Goal: Task Accomplishment & Management: Complete application form

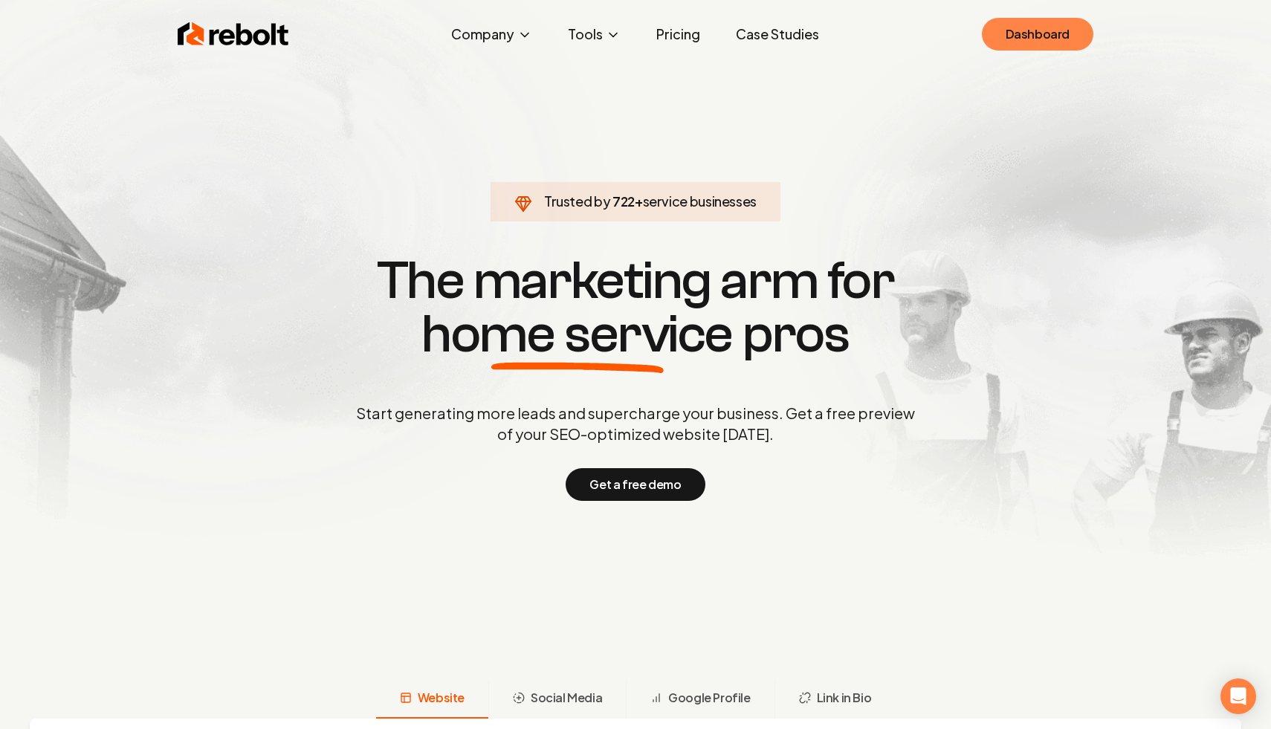
click at [1029, 30] on link "Dashboard" at bounding box center [1038, 34] width 112 height 33
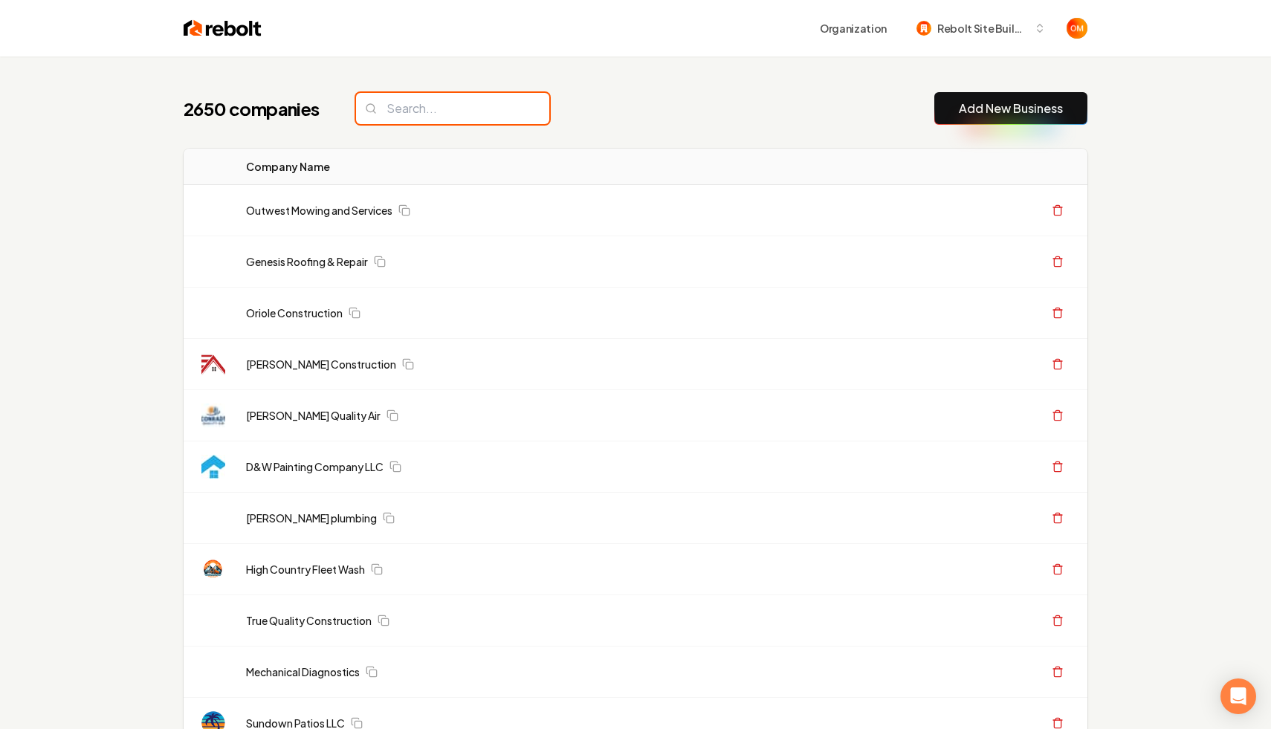
click at [427, 105] on input "search" at bounding box center [452, 108] width 193 height 31
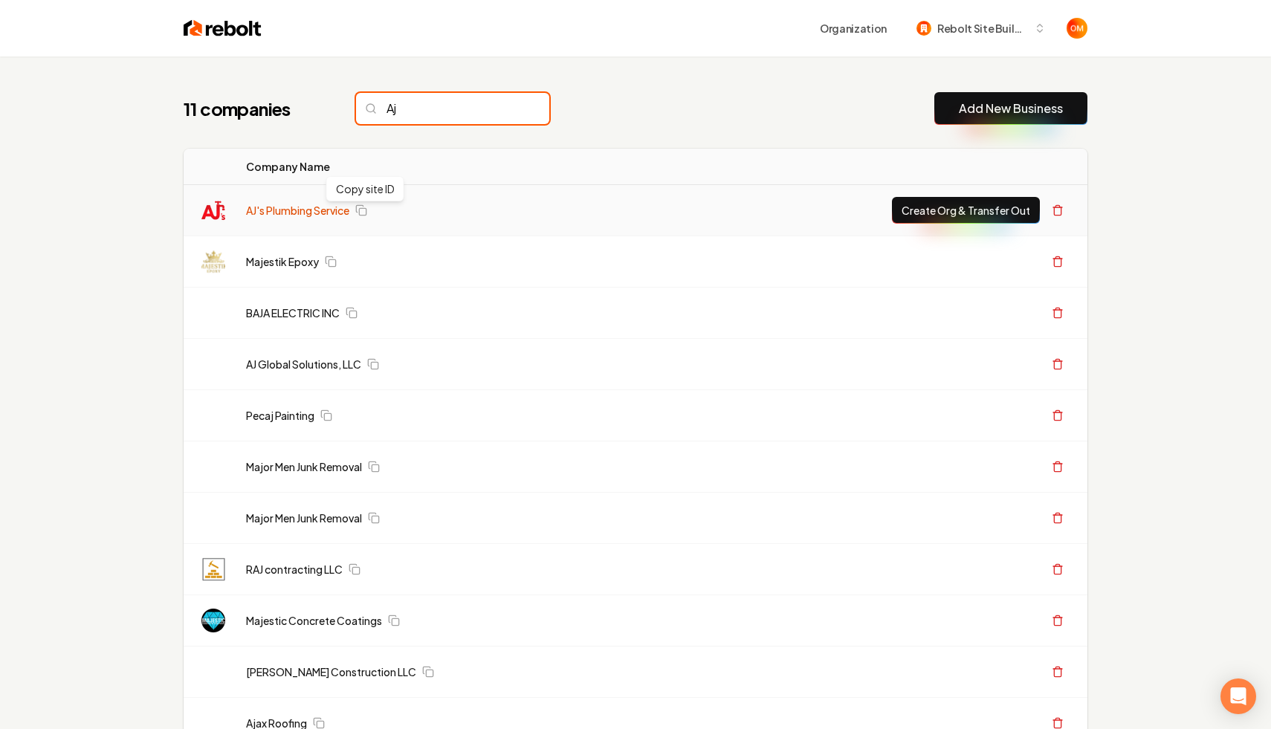
type input "Aj"
click at [315, 205] on link "AJ's Plumbing Service" at bounding box center [297, 210] width 103 height 15
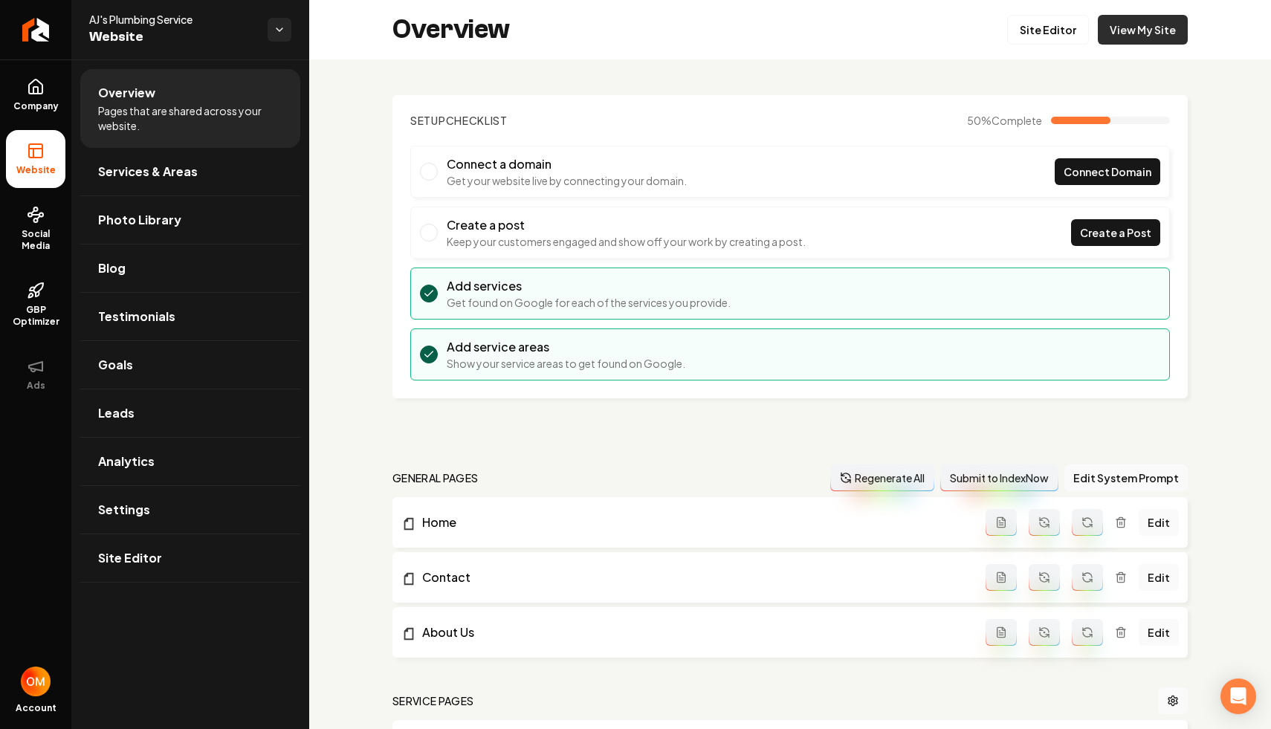
click at [1143, 34] on link "View My Site" at bounding box center [1143, 30] width 90 height 30
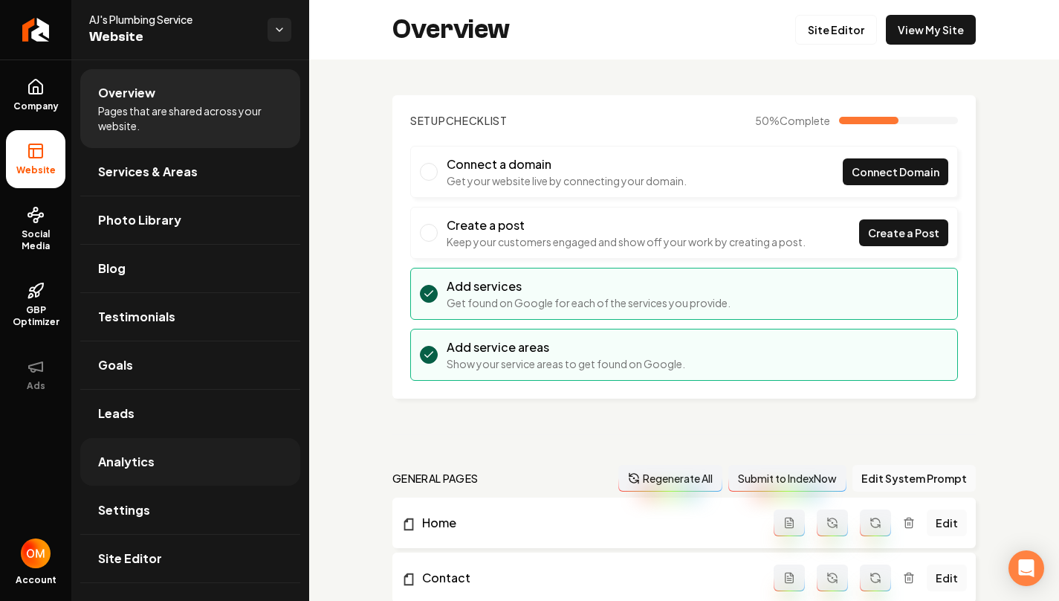
click at [157, 462] on link "Analytics" at bounding box center [190, 462] width 220 height 48
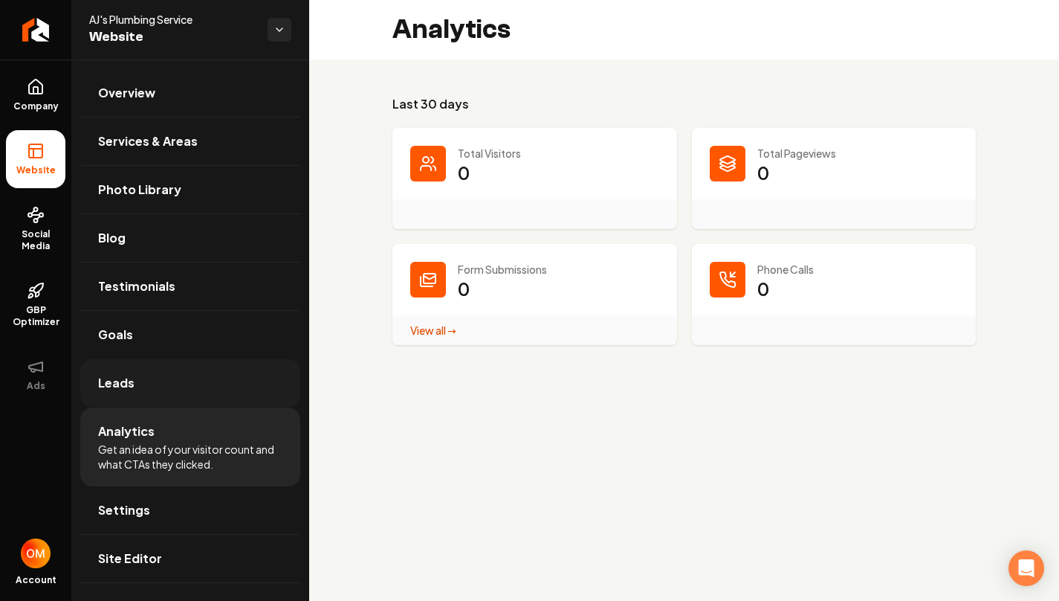
click at [254, 390] on link "Leads" at bounding box center [190, 383] width 220 height 48
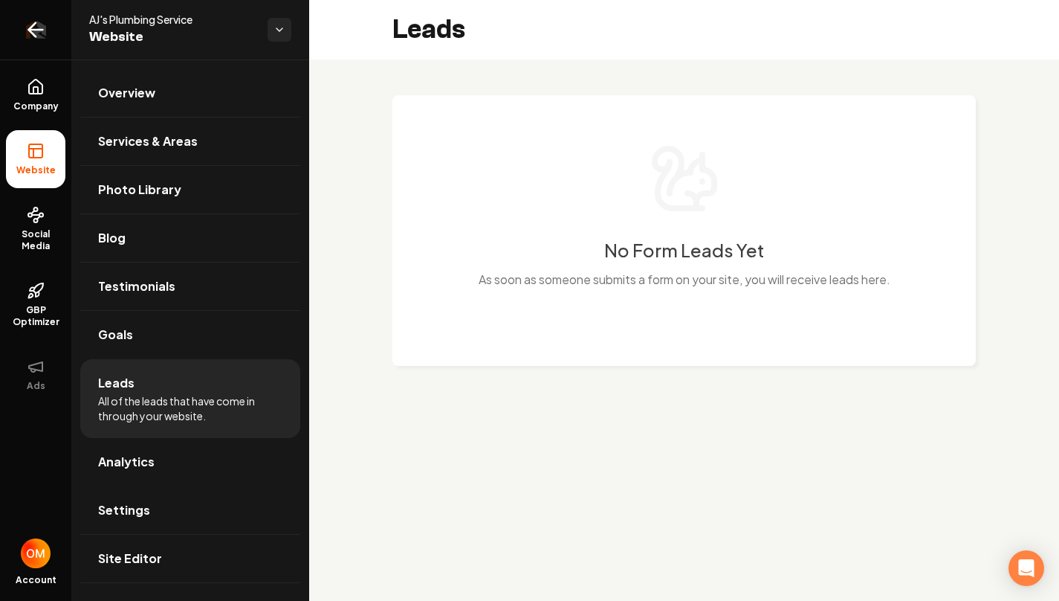
click at [30, 24] on icon "Return to dashboard" at bounding box center [36, 30] width 24 height 24
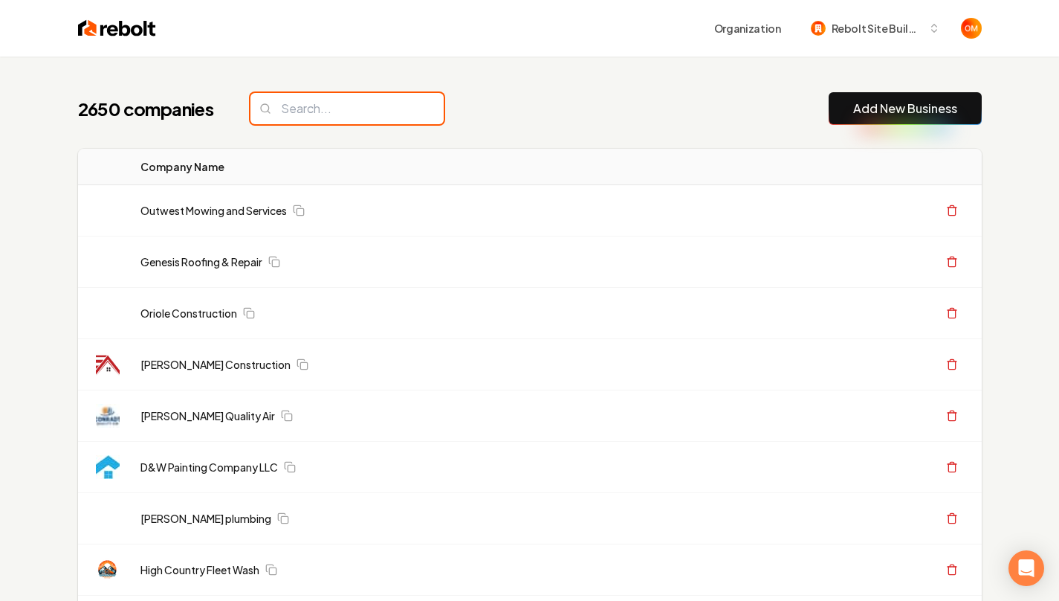
click at [399, 103] on input "search" at bounding box center [347, 108] width 193 height 31
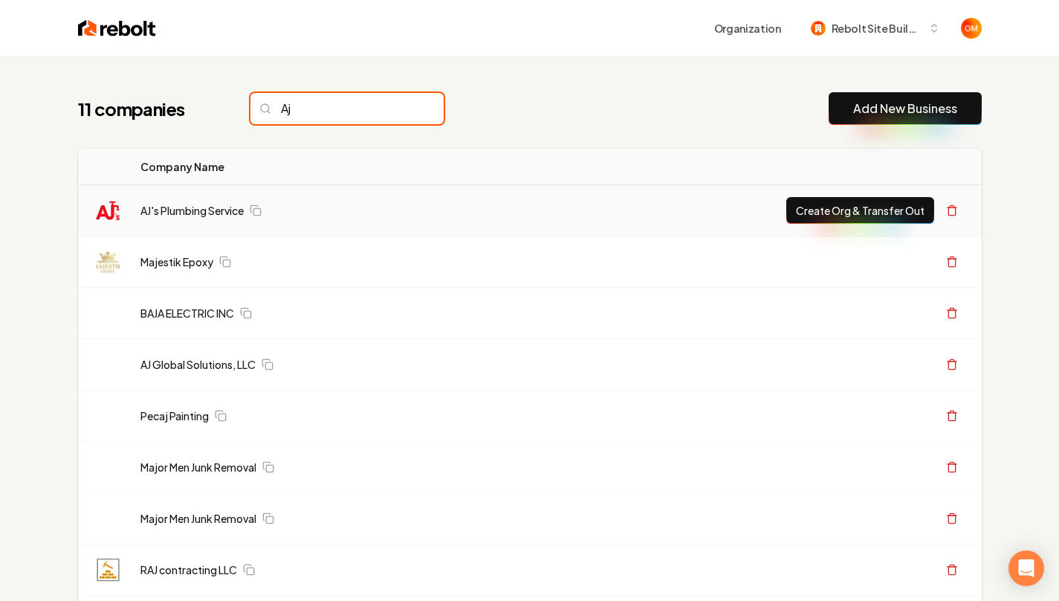
type input "Aj"
click at [817, 204] on button "Create Org & Transfer Out" at bounding box center [861, 210] width 148 height 27
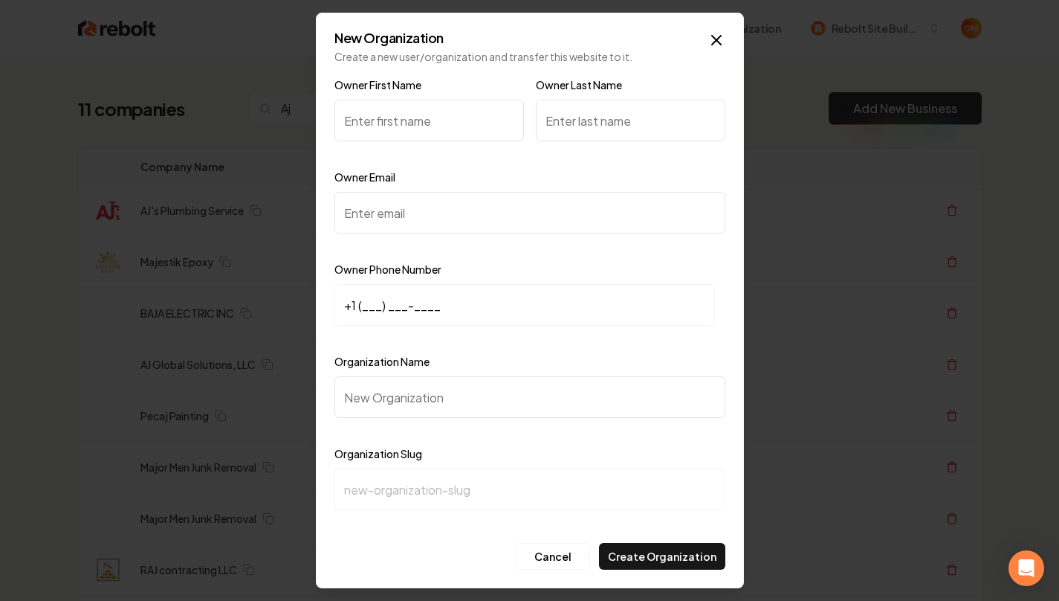
type input "j"
type input "John"
click at [595, 97] on div "Owner Last Name" at bounding box center [631, 119] width 190 height 86
click at [575, 125] on input "Owner Last Name" at bounding box center [631, 121] width 190 height 42
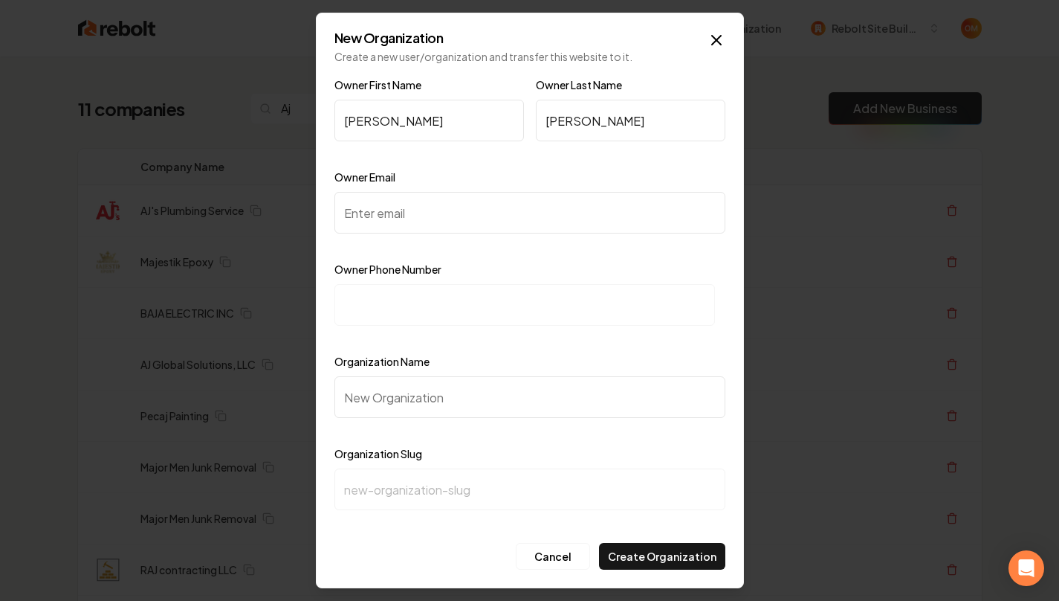
type input "Lopez"
click at [457, 204] on input "Owner Email" at bounding box center [530, 213] width 391 height 42
paste input "ajsplumbingtexas@gmail.com"
type input "ajsplumbingtexas@gmail.com"
click at [385, 320] on input at bounding box center [525, 305] width 381 height 42
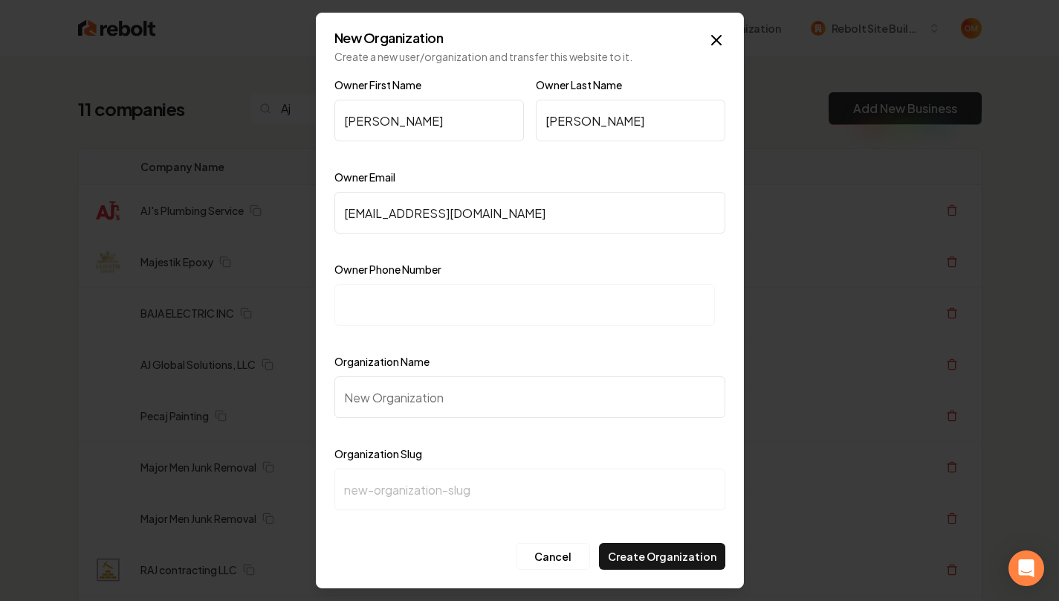
paste input "+1 (832) 420-9670"
type input "+1 (832) 420-9670"
click at [425, 407] on input "Organization Name" at bounding box center [530, 397] width 391 height 42
type input "A"
type input "a"
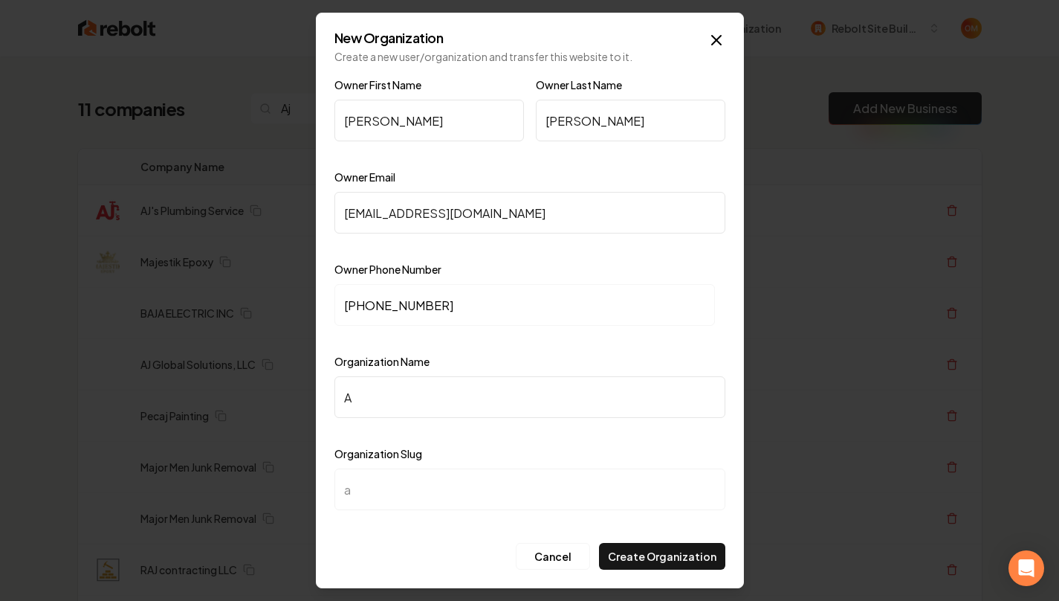
type input "AJ"
type input "aj"
type input "AJ's"
type input "ajs"
type input "AJ's P"
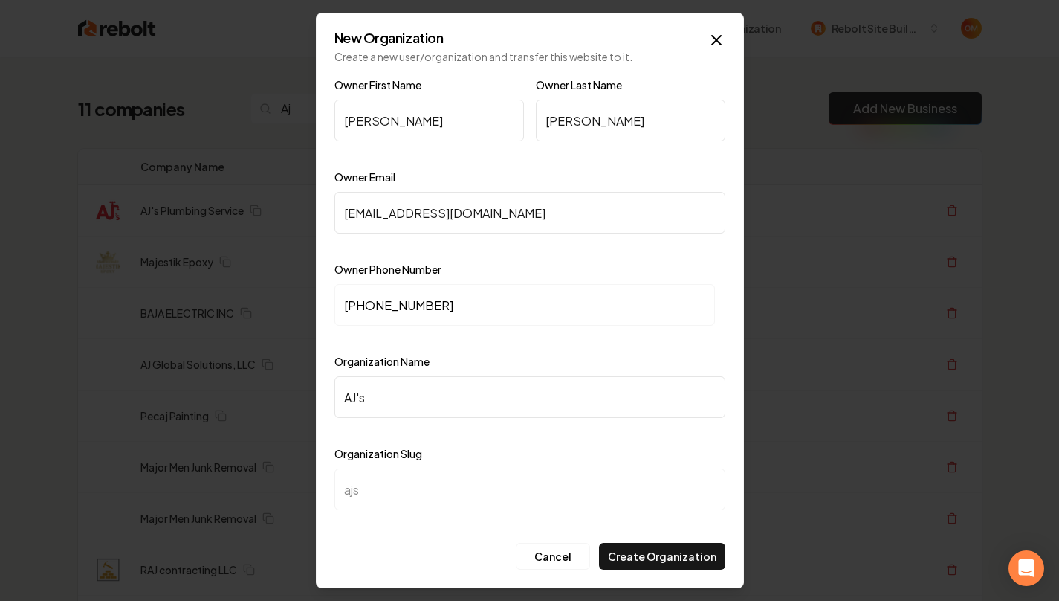
type input "ajs-p"
type input "AJ's Pl"
type input "ajs-pl"
type input "AJ's Ply"
type input "ajs-ply"
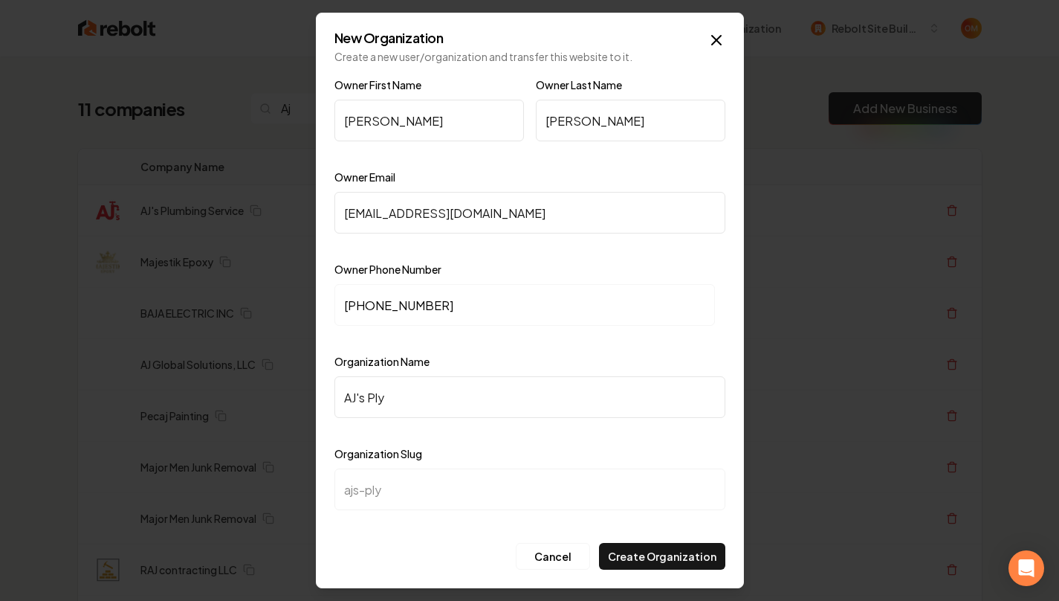
type input "AJ's Pl"
type input "ajs-pl"
type input "AJ's Plu"
type input "ajs-plu"
type input "AJ's Plum"
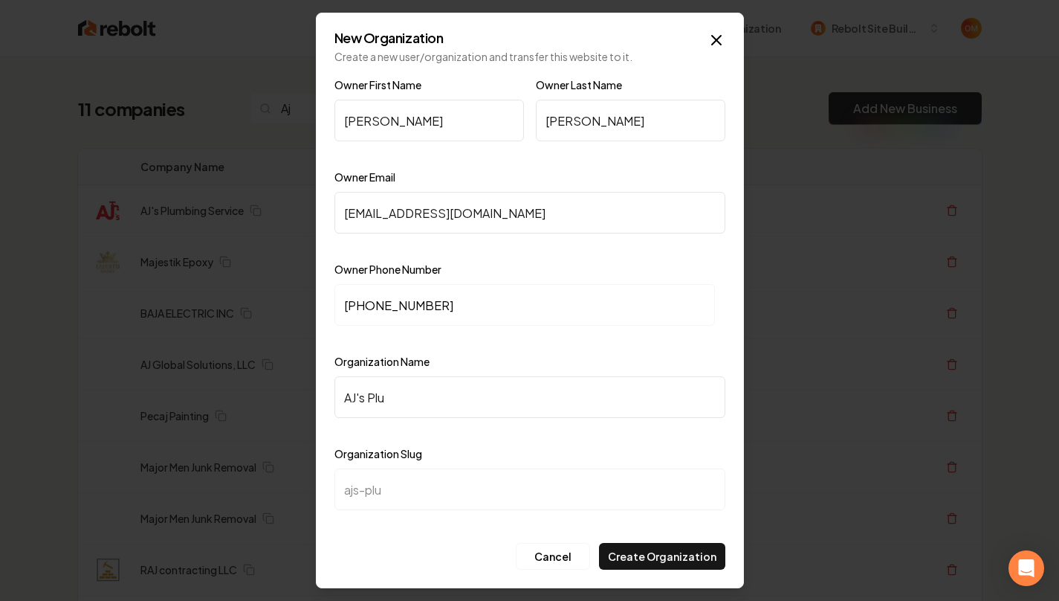
type input "ajs-plum"
type input "AJ's Plumb"
type input "ajs-plumb"
type input "AJ's Plumbi"
type input "ajs-plumbi"
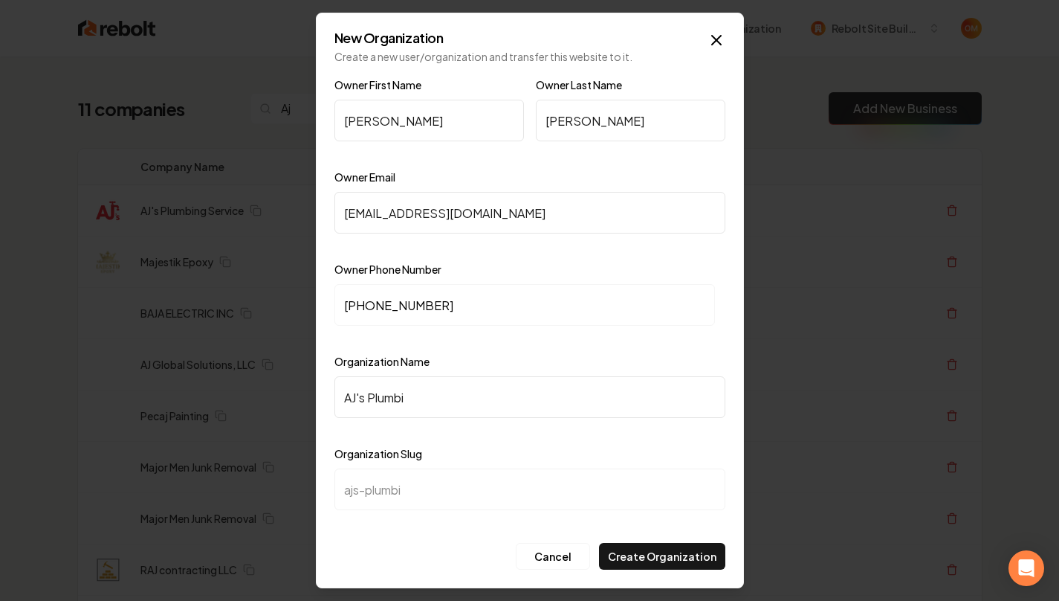
type input "AJ's Plumbin"
type input "ajs-plumbin"
type input "AJ's Plumbing"
type input "ajs-plumbing"
type input "AJ's Plumbing S"
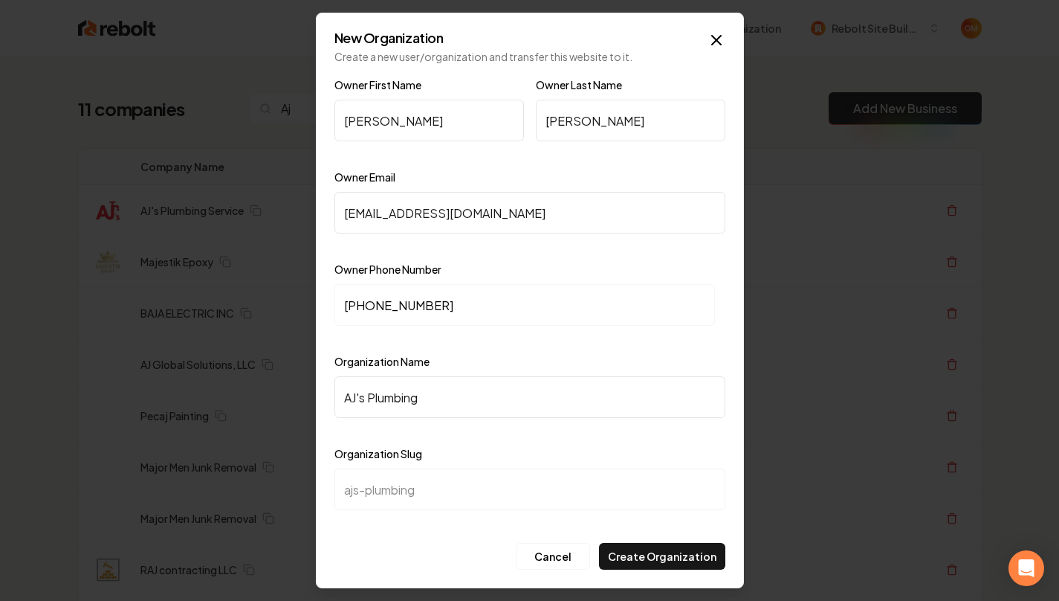
type input "ajs-plumbing-s"
type input "AJ's Plumbing Se"
type input "ajs-plumbing-se"
type input "AJ's Plumbing Ser"
type input "ajs-plumbing-ser"
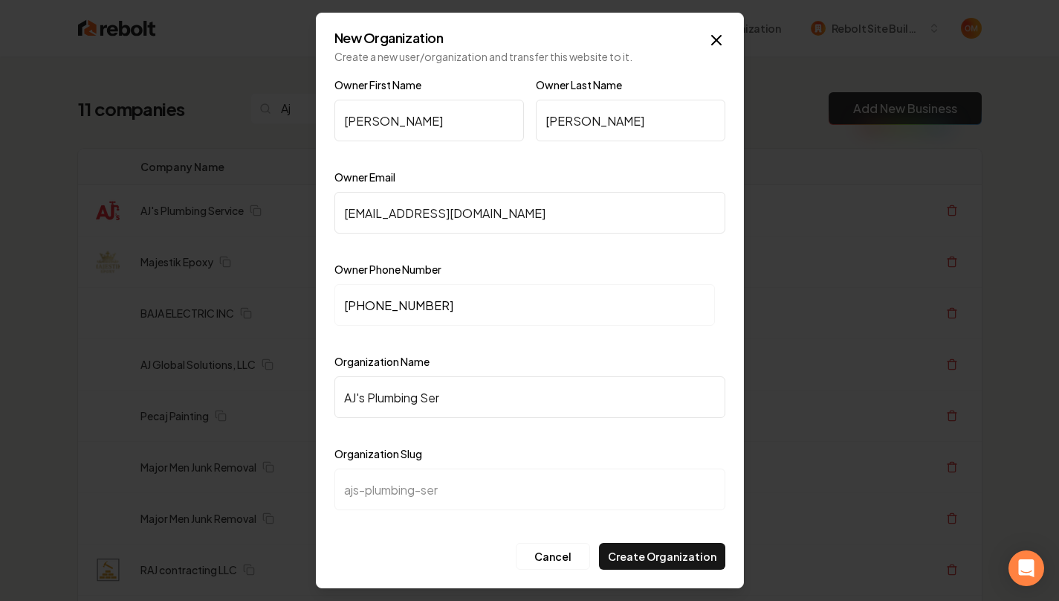
type input "AJ's Plumbing Serv"
type input "ajs-plumbing-serv"
type input "AJ's Plumbing Servi"
type input "ajs-plumbing-servi"
type input "AJ's Plumbing Servic"
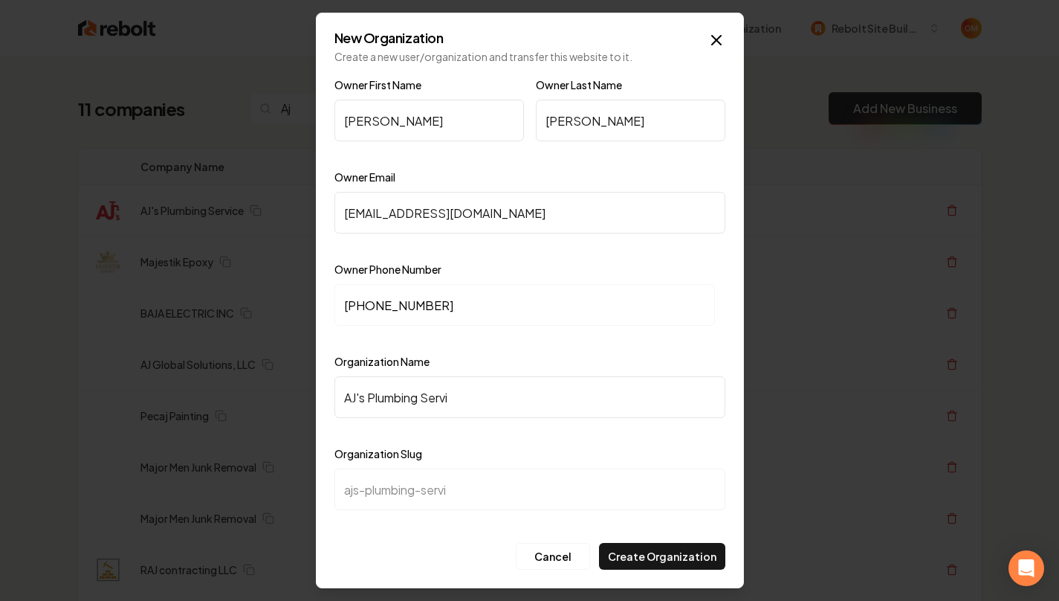
type input "ajs-plumbing-servic"
type input "AJ's Plumbing Service"
type input "ajs-plumbing-service"
type input "AJ's Plumbing Service"
click at [657, 549] on button "Create Organization" at bounding box center [662, 556] width 126 height 27
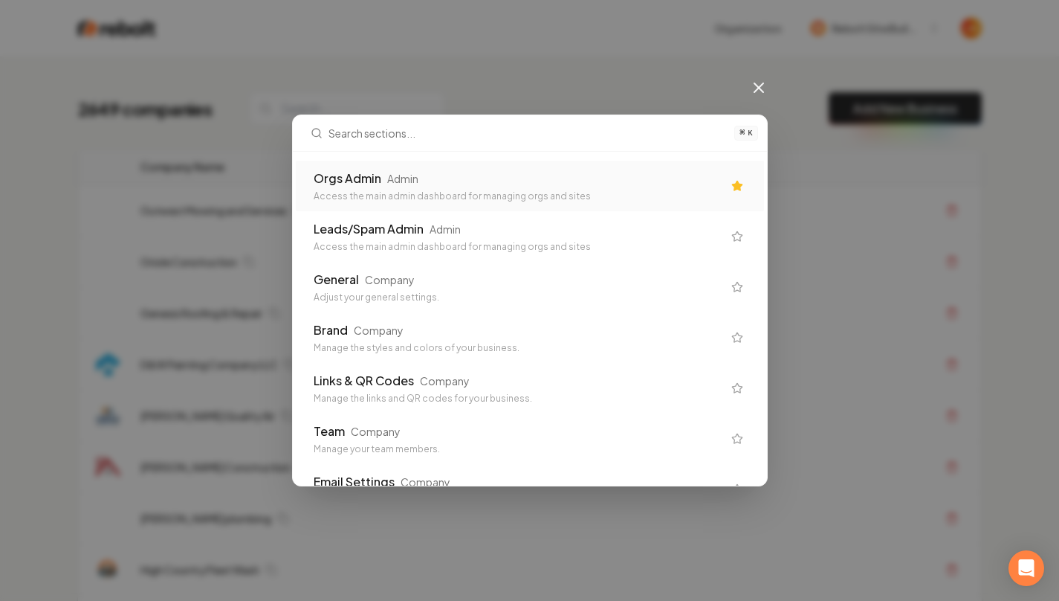
click at [457, 177] on div "Orgs Admin Admin" at bounding box center [518, 179] width 409 height 18
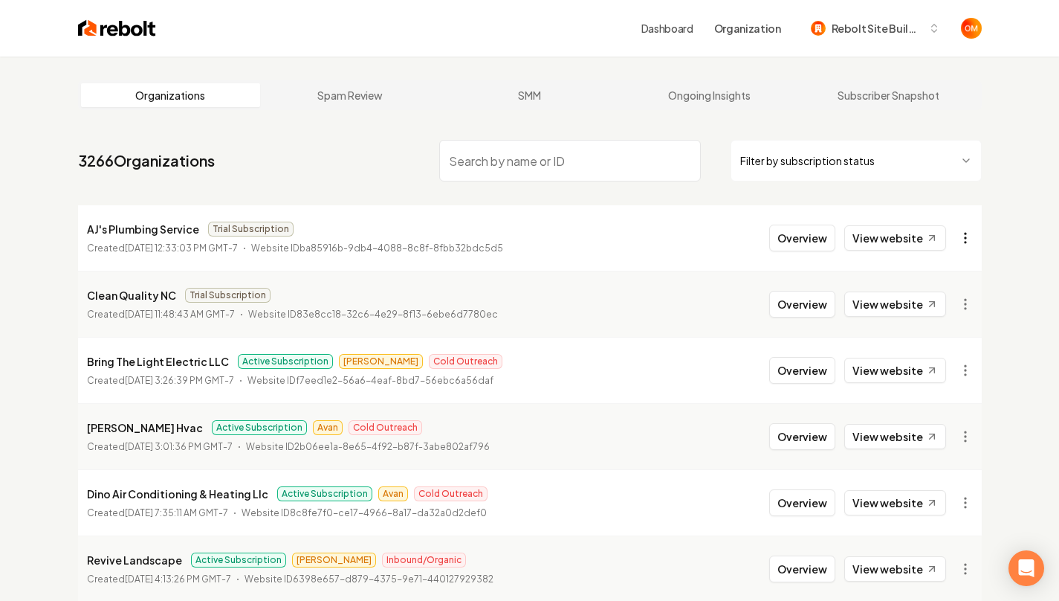
click at [967, 239] on html "Dashboard Organization Rebolt Site Builder Organizations Spam Review SMM Ongoin…" at bounding box center [529, 300] width 1059 height 601
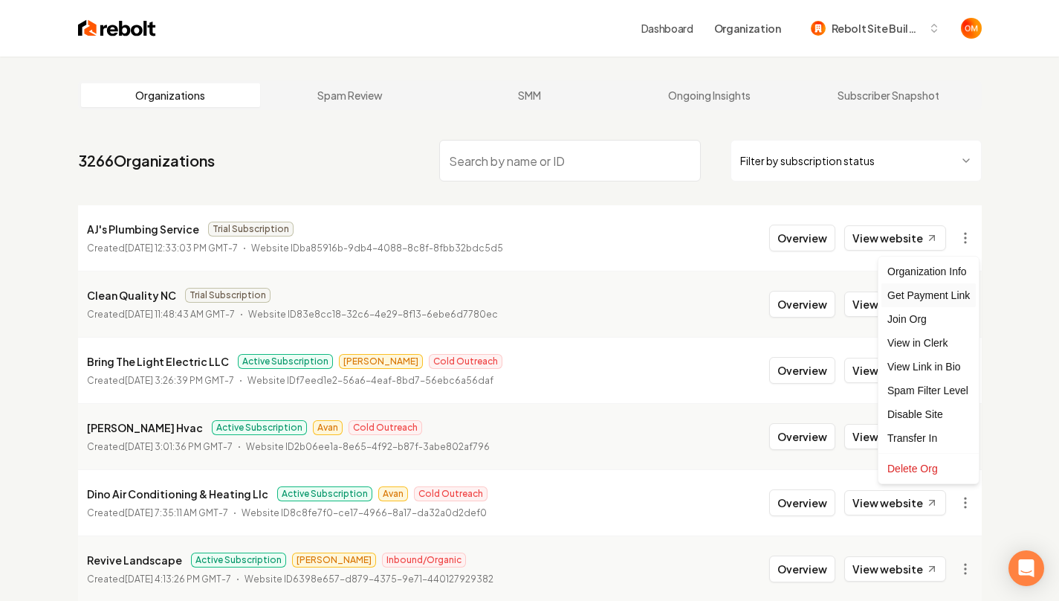
click at [941, 297] on div "Get Payment Link" at bounding box center [929, 295] width 94 height 24
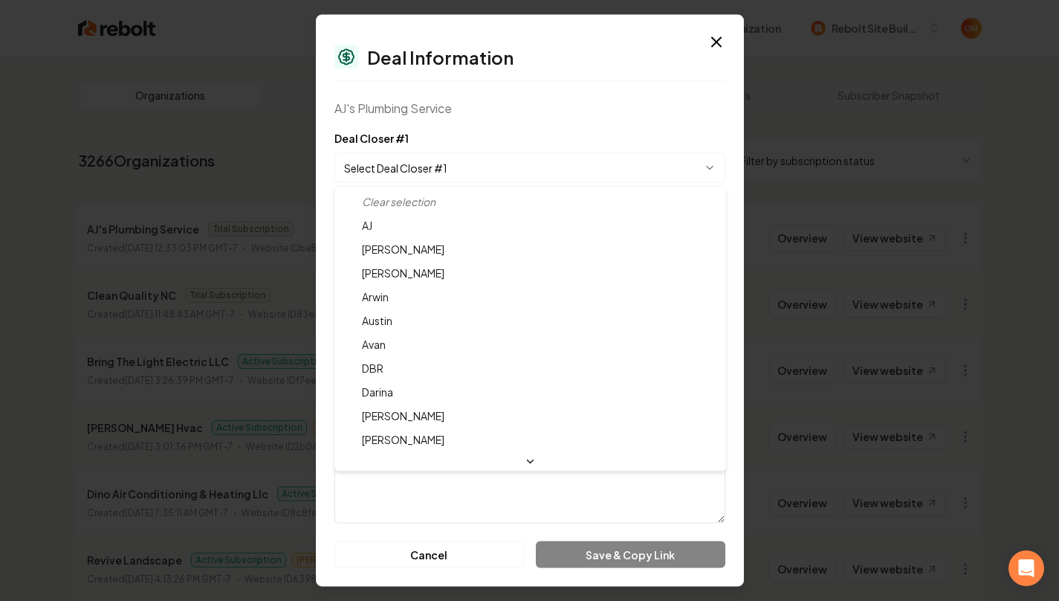
click at [447, 175] on body "Dashboard Organization Rebolt Site Builder Organizations Spam Review SMM Ongoin…" at bounding box center [529, 300] width 1059 height 601
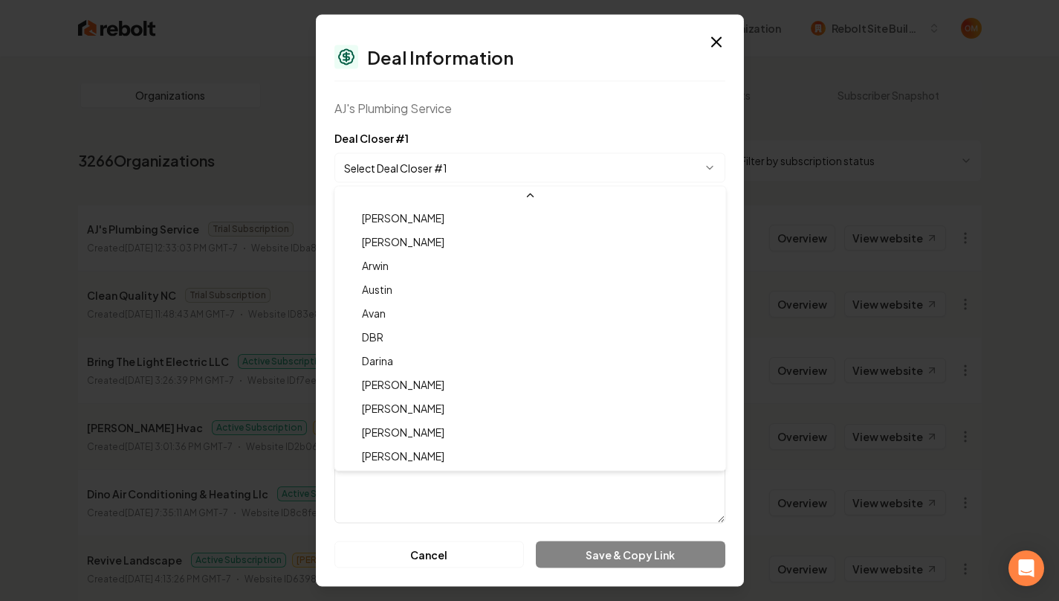
select select "**********"
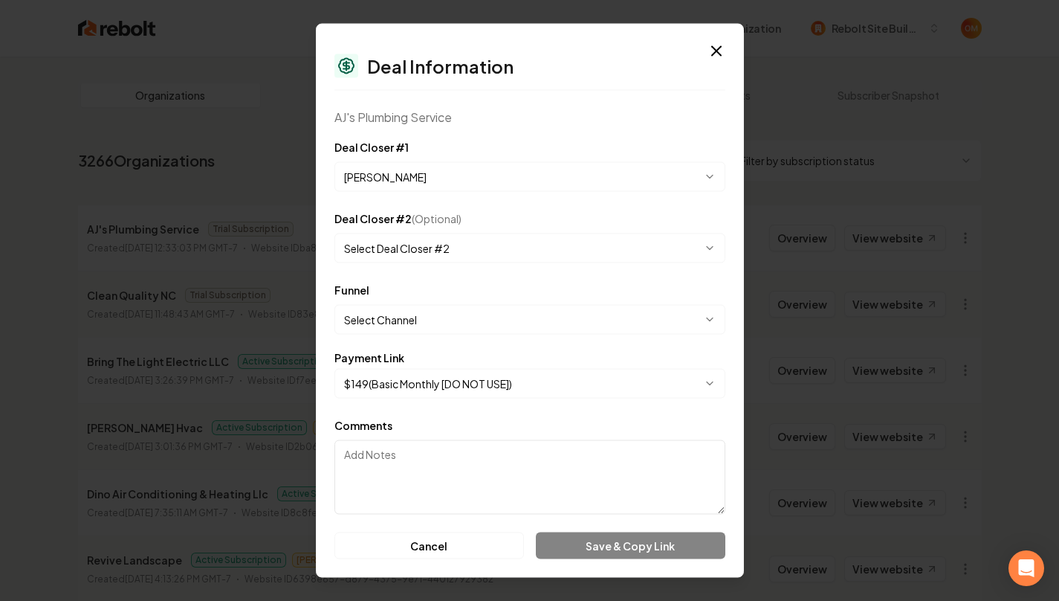
click at [408, 317] on body "Dashboard Organization Rebolt Site Builder Organizations Spam Review SMM Ongoin…" at bounding box center [529, 300] width 1059 height 601
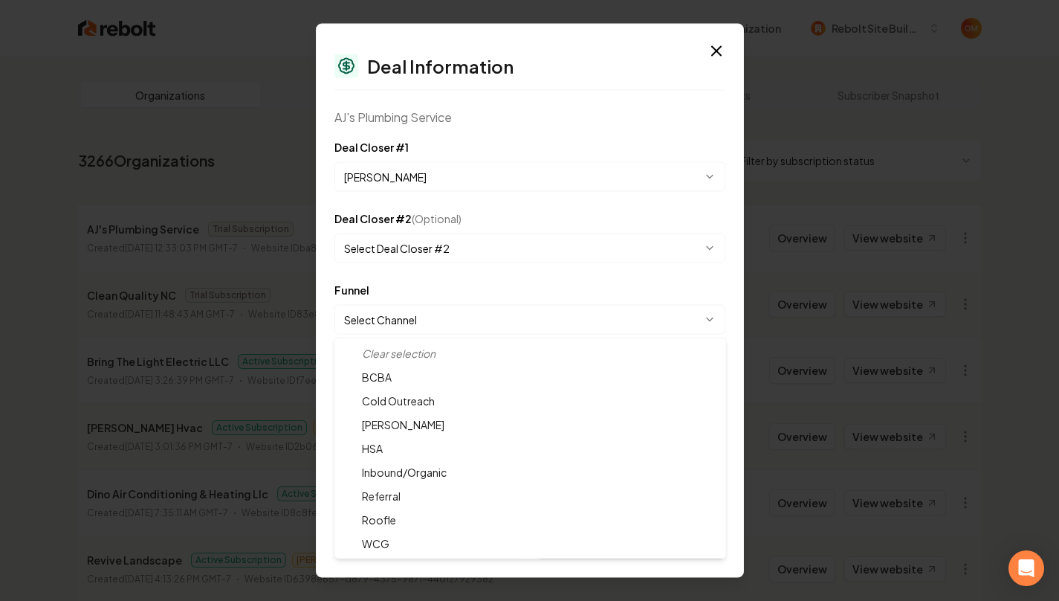
select select "**********"
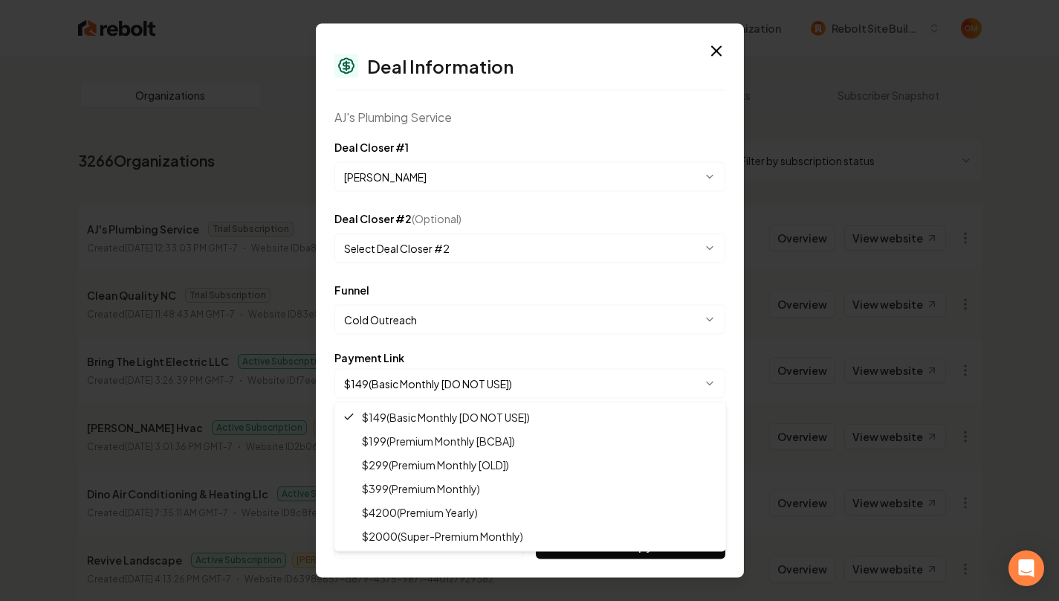
click at [434, 387] on body "Dashboard Organization Rebolt Site Builder Organizations Spam Review SMM Ongoin…" at bounding box center [529, 300] width 1059 height 601
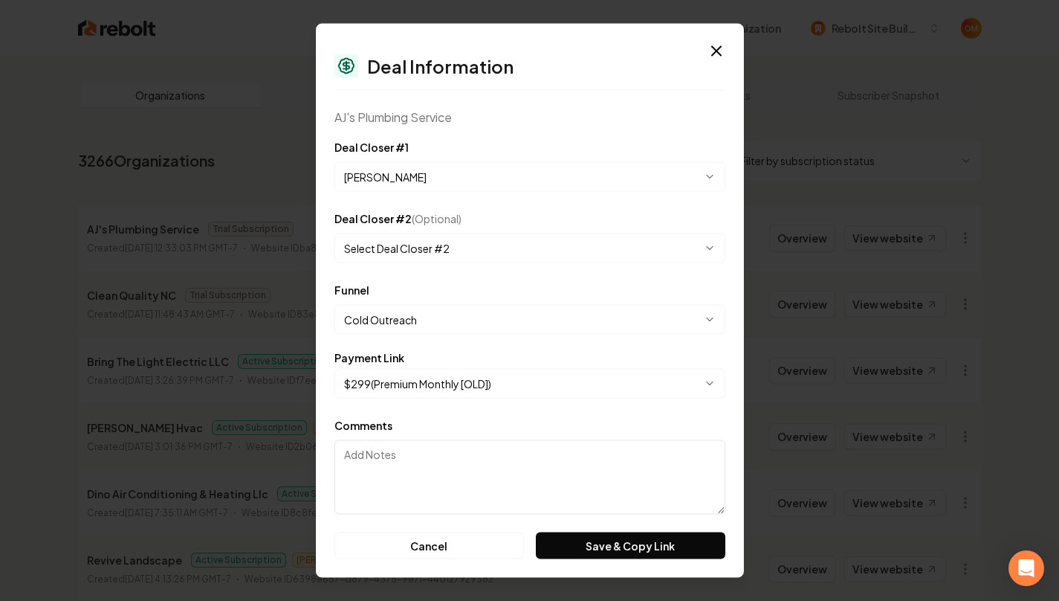
click at [476, 424] on div "Comments" at bounding box center [530, 465] width 391 height 98
click at [583, 538] on button "Save & Copy Link" at bounding box center [630, 545] width 189 height 27
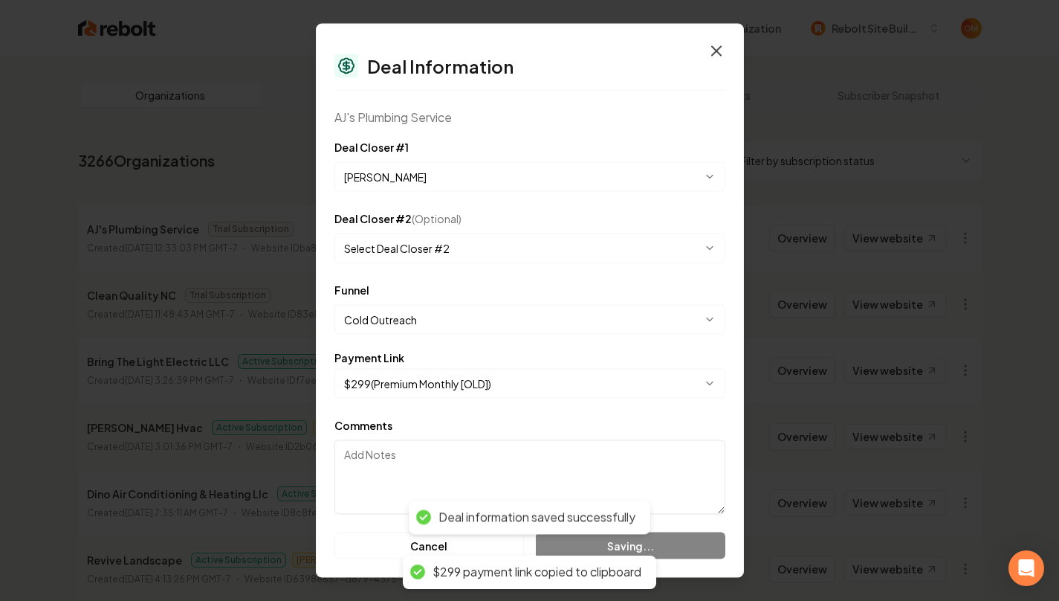
select select "**********"
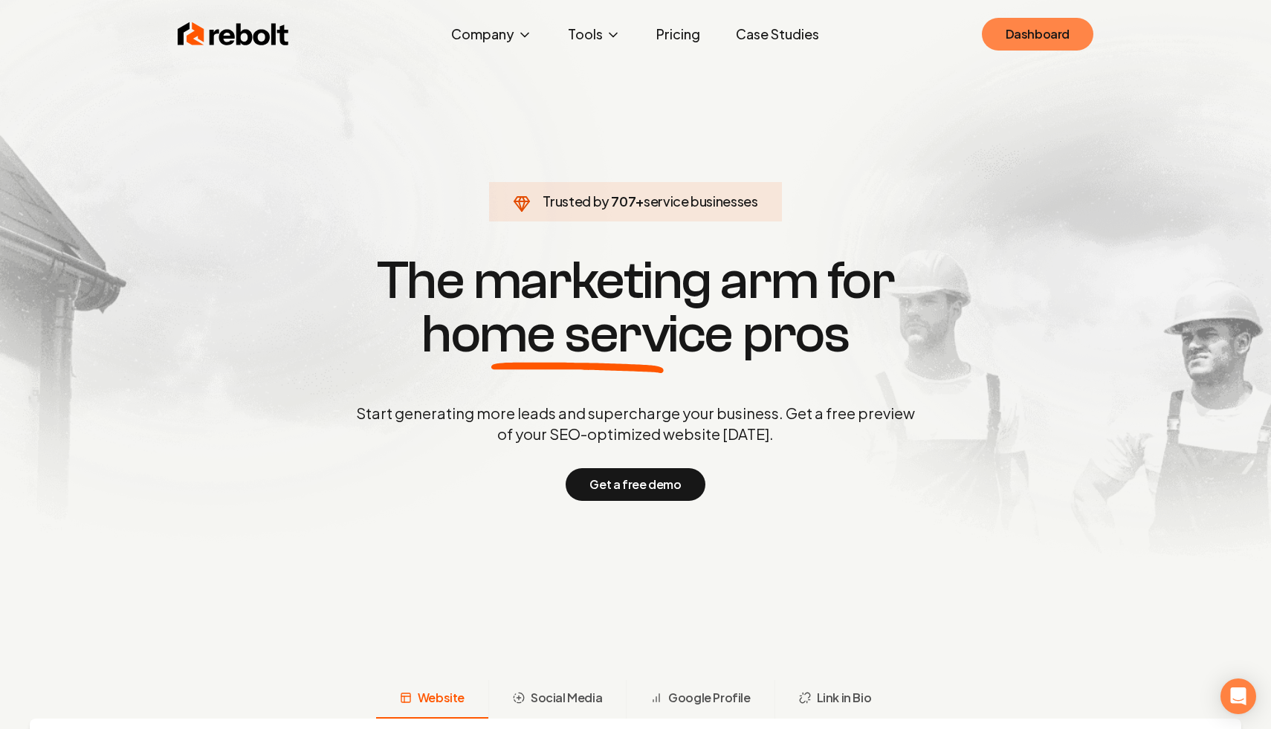
click at [1056, 22] on link "Dashboard" at bounding box center [1038, 34] width 112 height 33
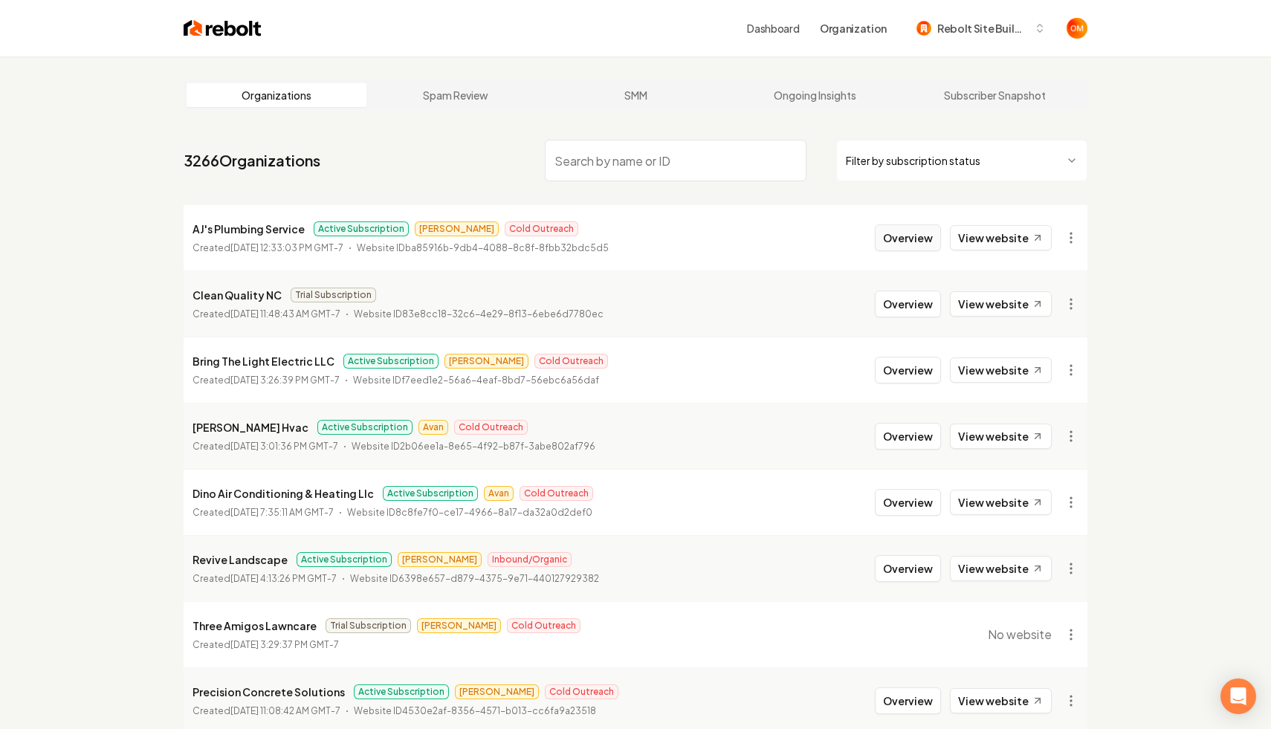
click at [910, 237] on button "Overview" at bounding box center [908, 238] width 66 height 27
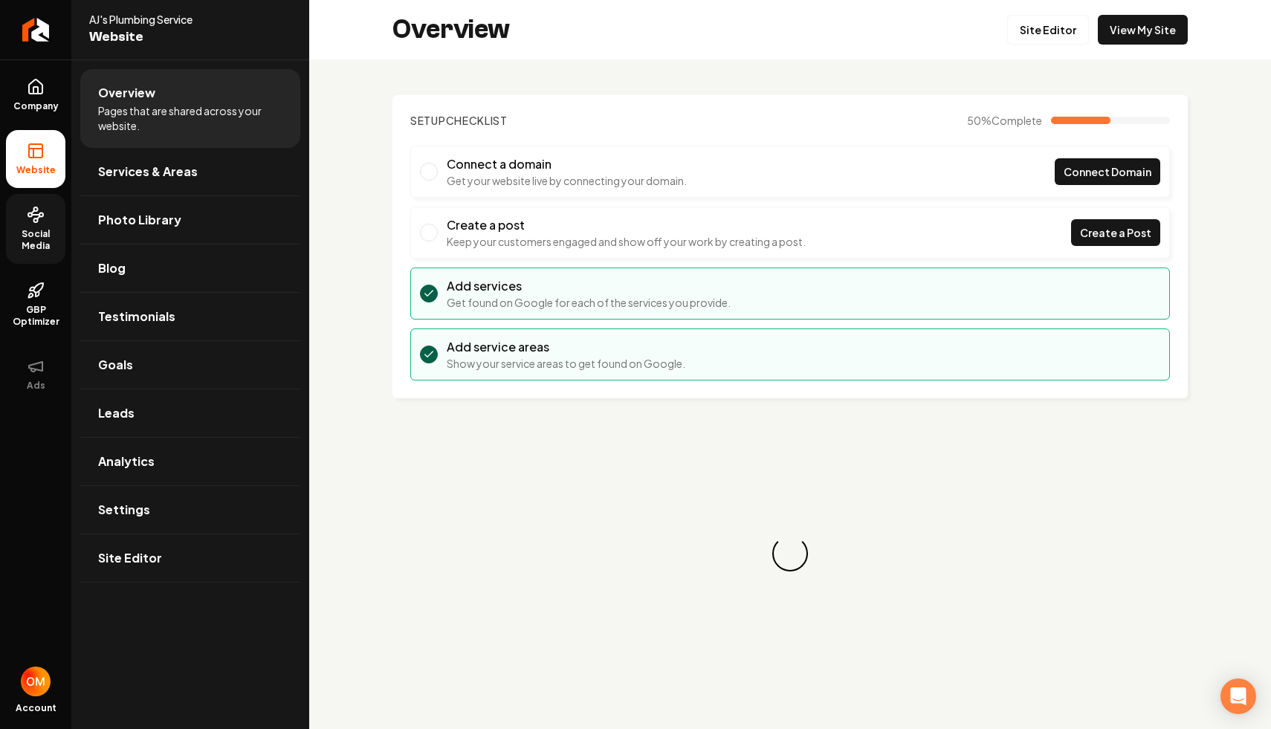
click at [7, 216] on link "Social Media" at bounding box center [35, 229] width 59 height 70
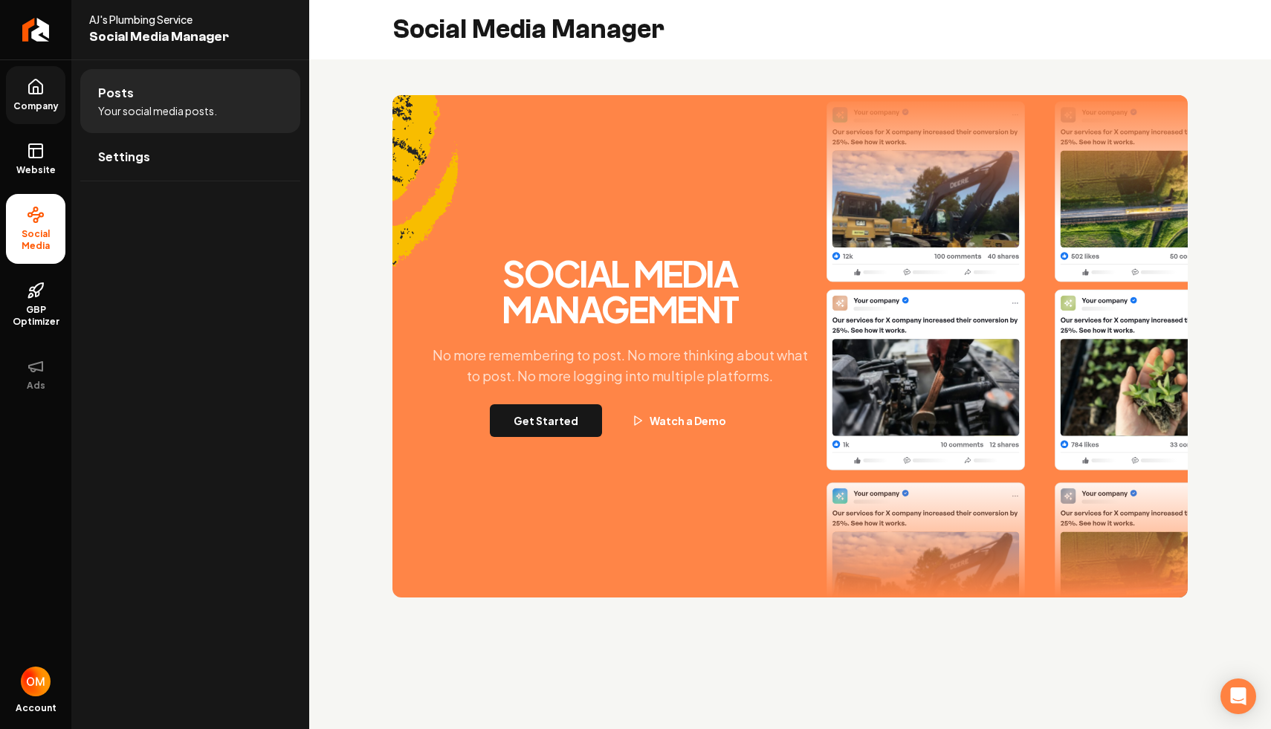
click at [31, 94] on icon at bounding box center [36, 87] width 18 height 18
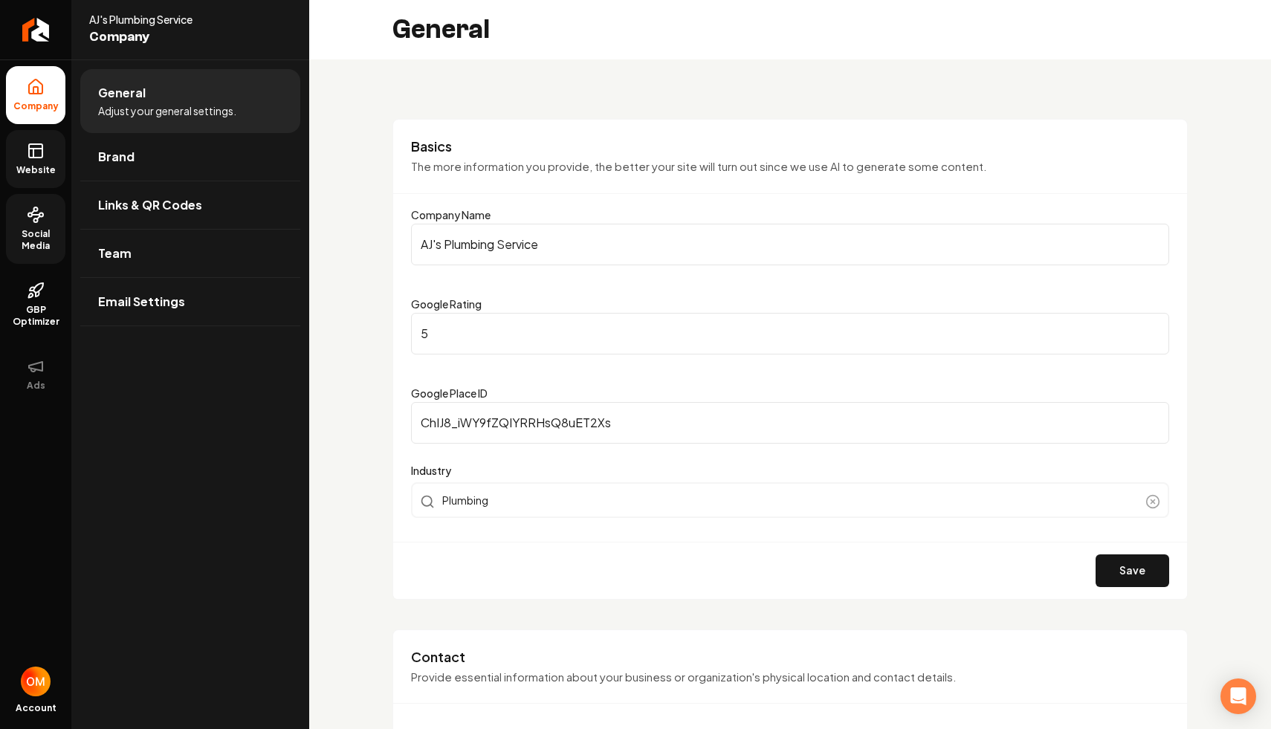
click at [47, 183] on link "Website" at bounding box center [35, 159] width 59 height 58
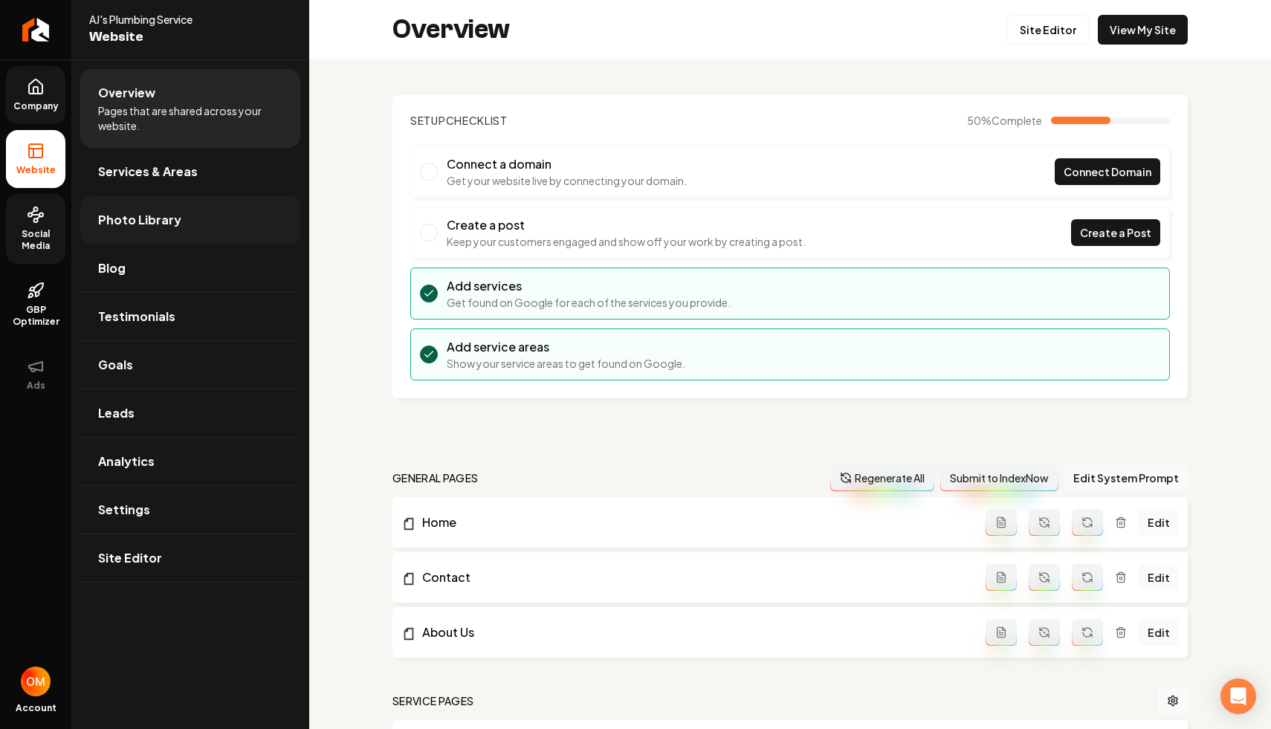
click at [167, 223] on span "Photo Library" at bounding box center [139, 220] width 83 height 18
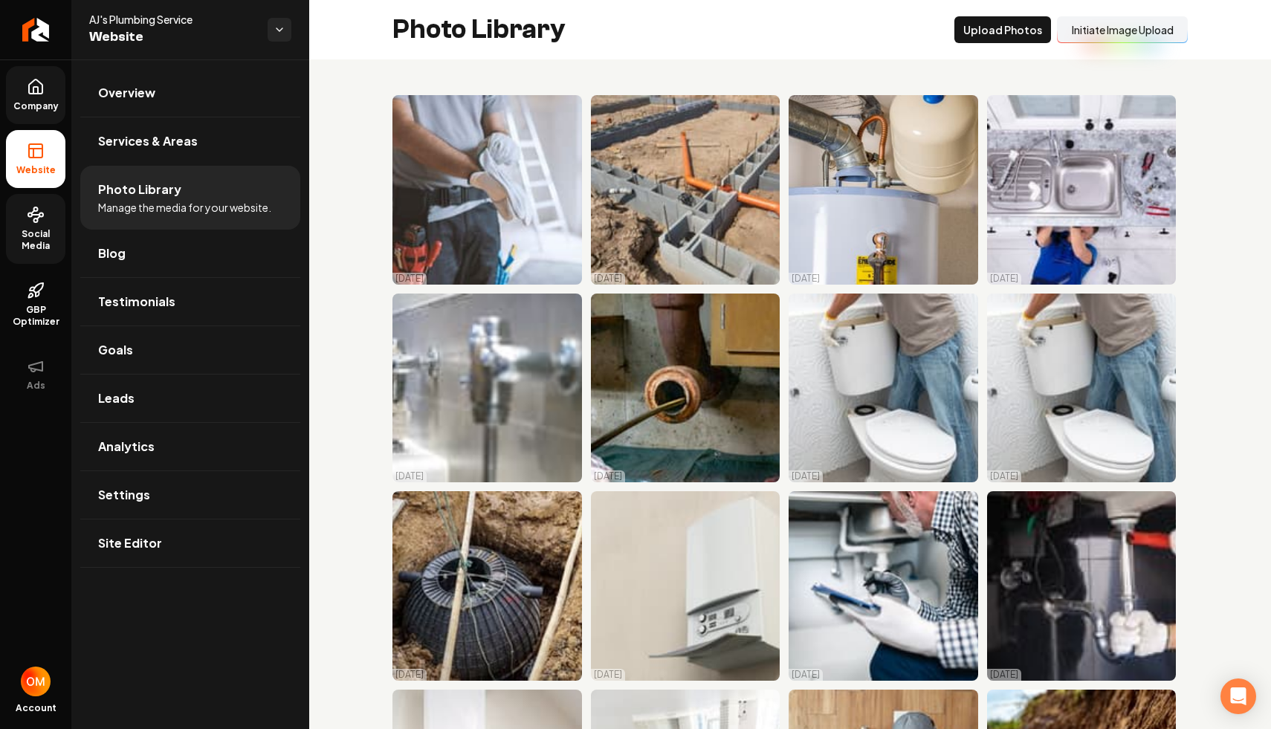
click at [1146, 28] on button "Initiate Image Upload" at bounding box center [1122, 29] width 131 height 27
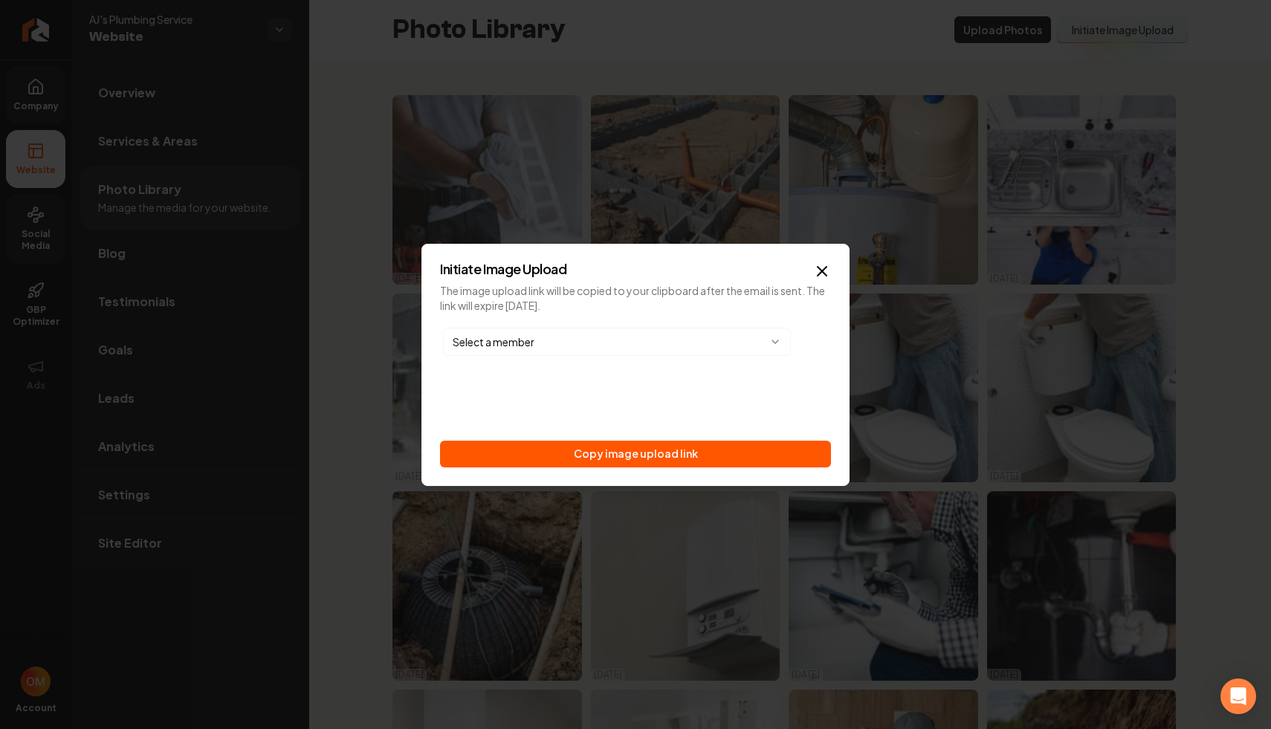
click at [625, 348] on body "Company Website Social Media GBP Optimizer Ads Account AJ's Plumbing Service We…" at bounding box center [635, 364] width 1271 height 729
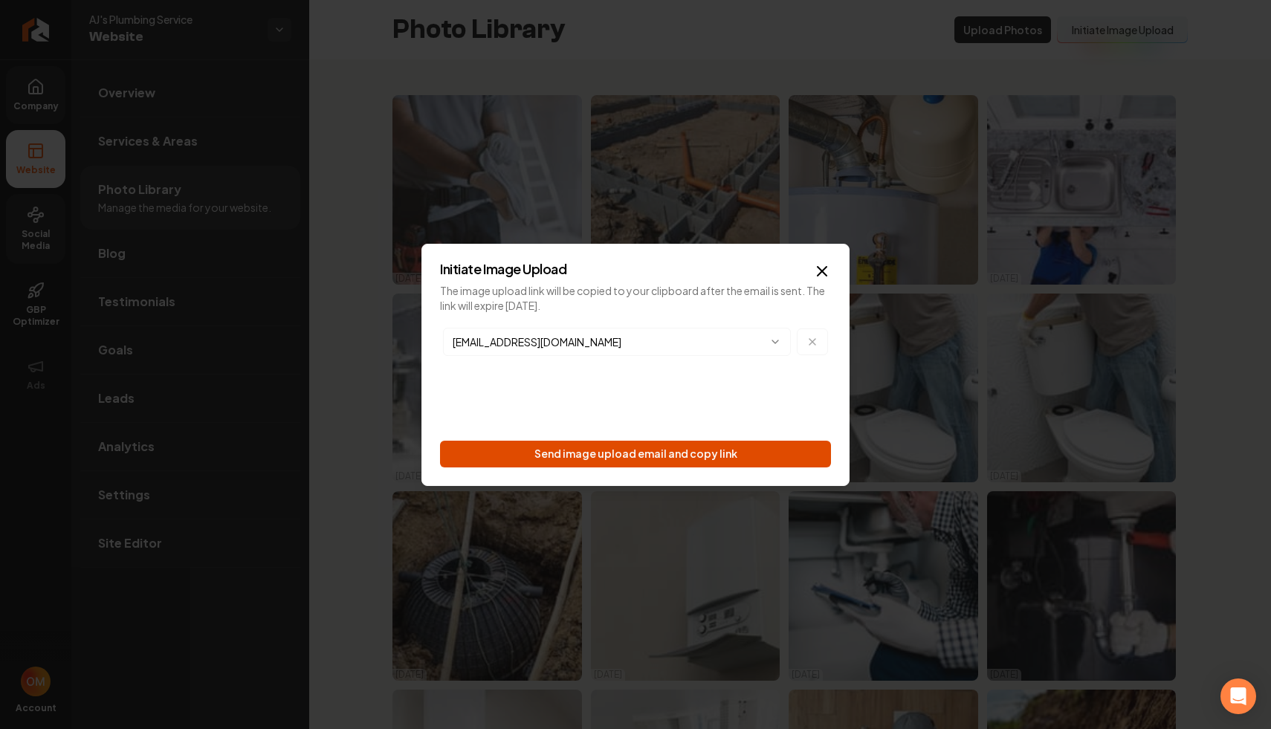
click at [601, 454] on button "Send image upload email and copy link" at bounding box center [635, 454] width 391 height 27
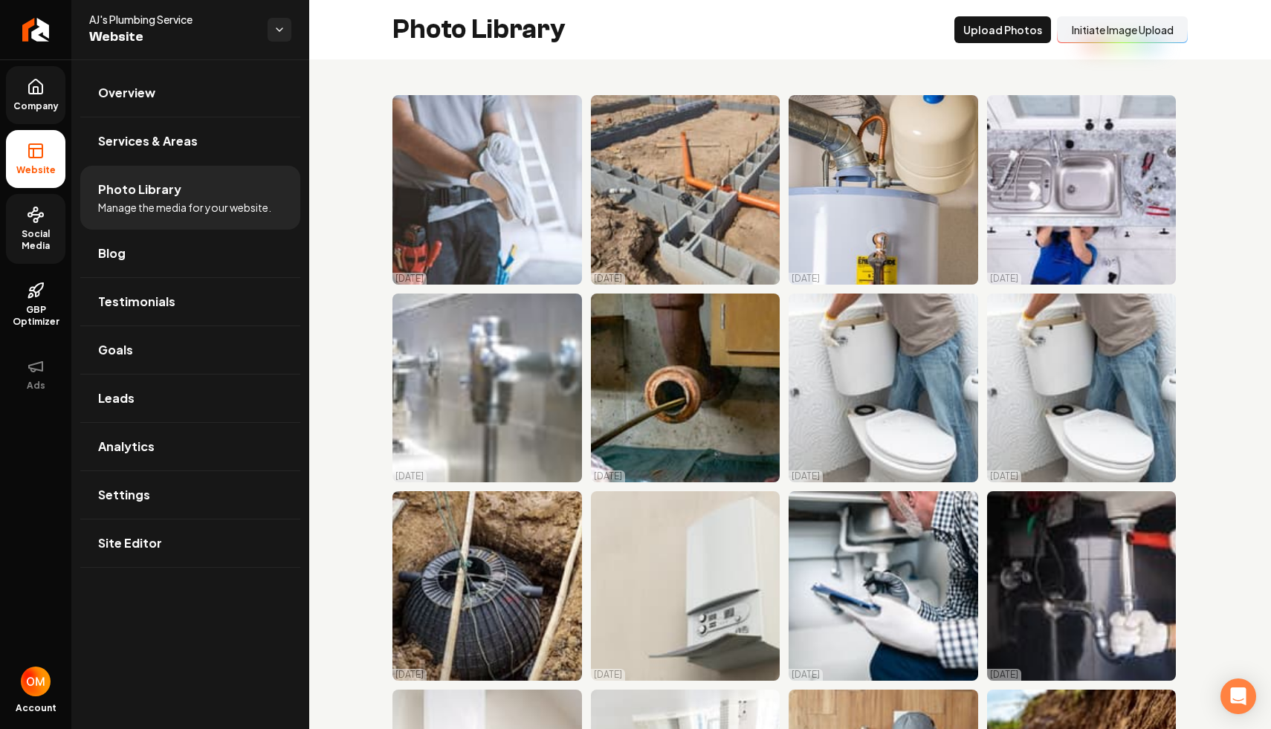
click at [26, 207] on link "Social Media" at bounding box center [35, 229] width 59 height 70
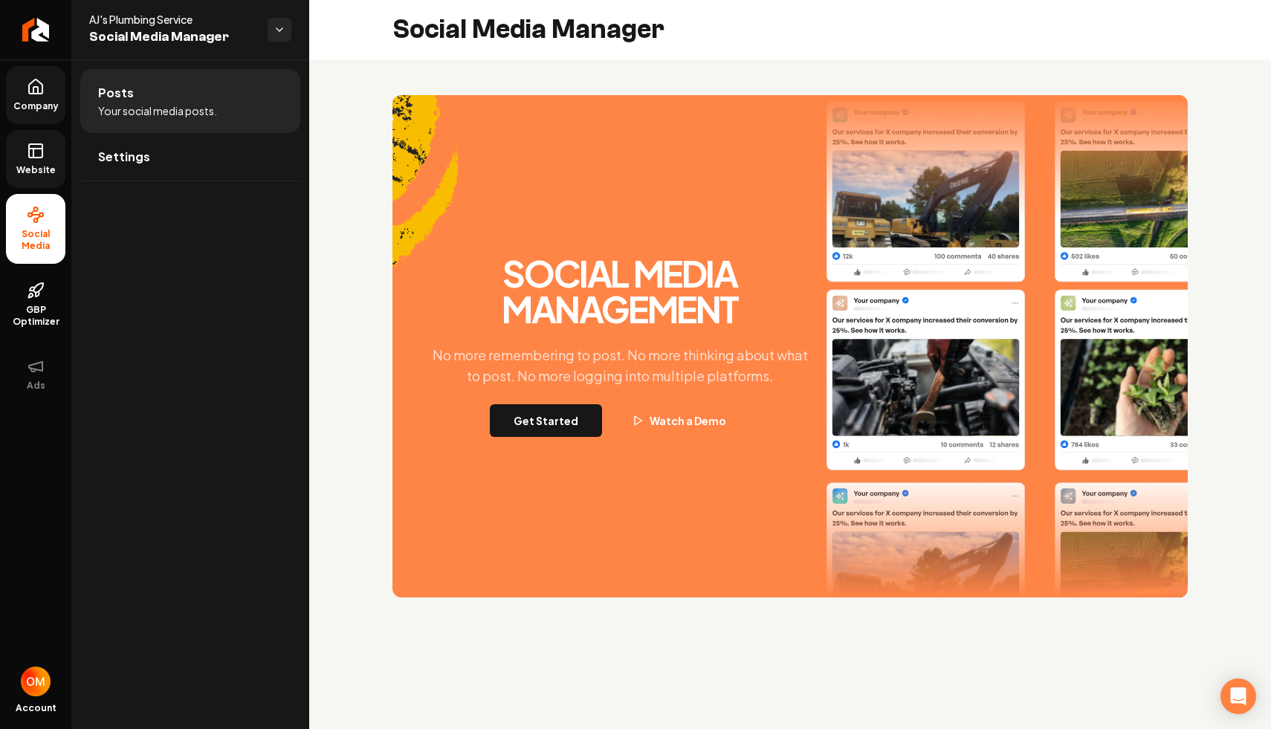
click at [43, 106] on span "Company" at bounding box center [35, 106] width 57 height 12
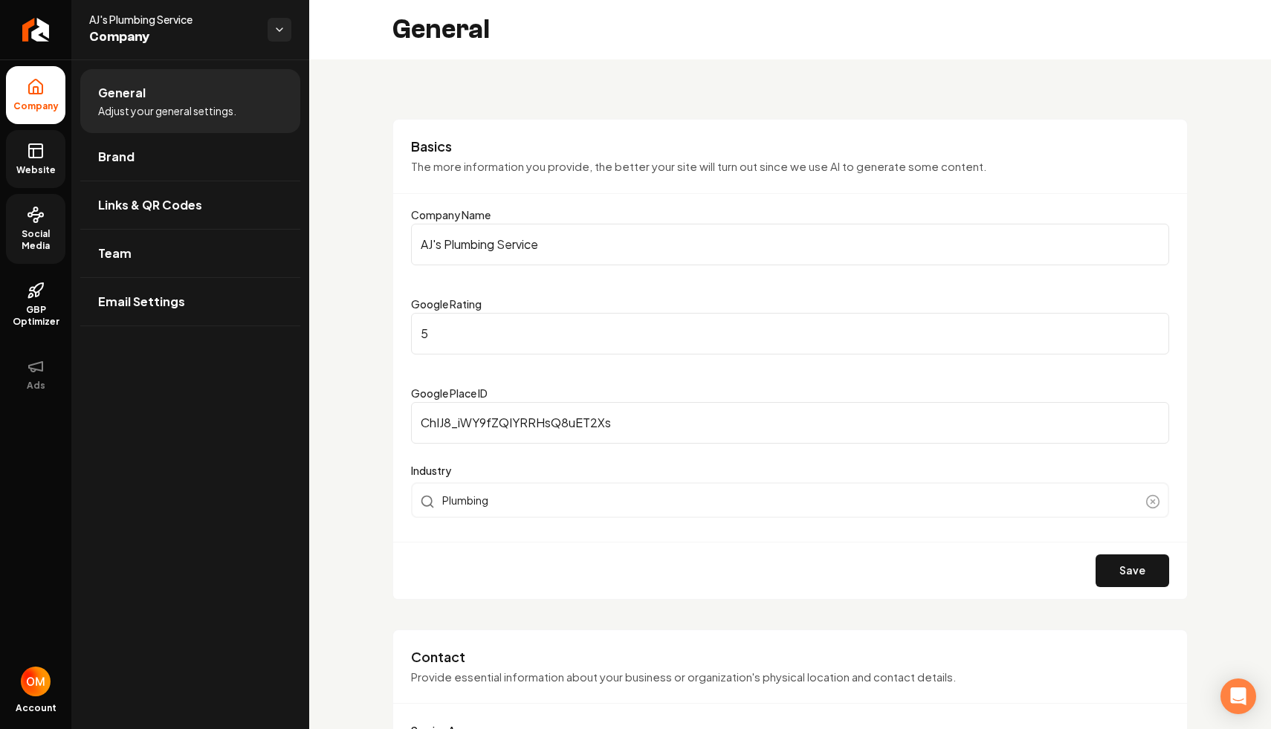
click at [37, 163] on link "Website" at bounding box center [35, 159] width 59 height 58
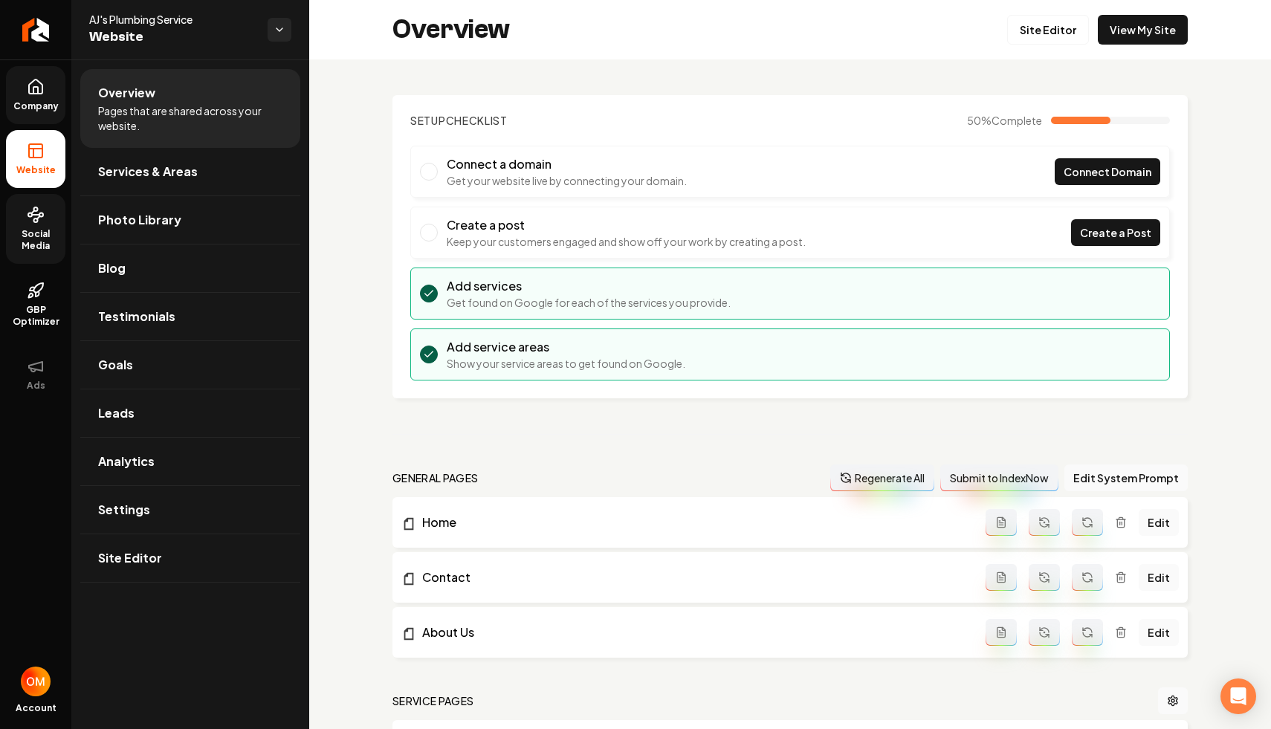
click at [34, 224] on link "Social Media" at bounding box center [35, 229] width 59 height 70
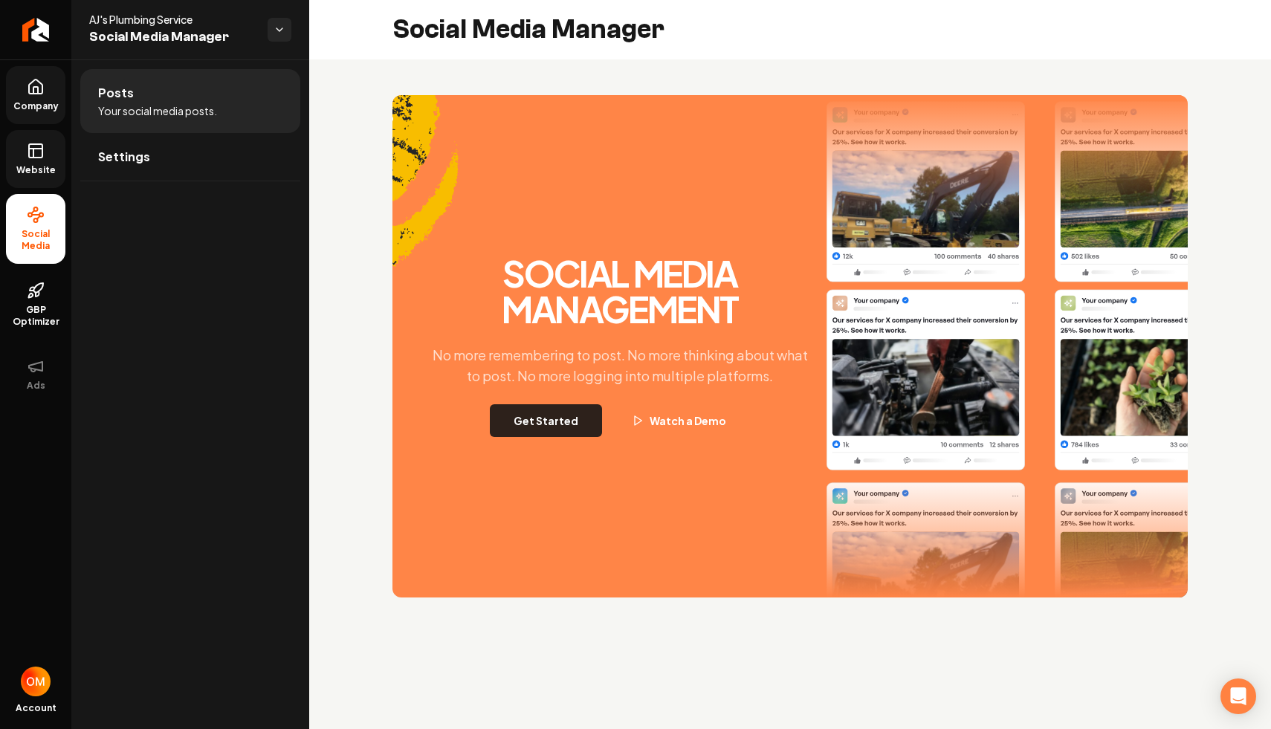
click at [532, 424] on button "Get Started" at bounding box center [546, 420] width 112 height 33
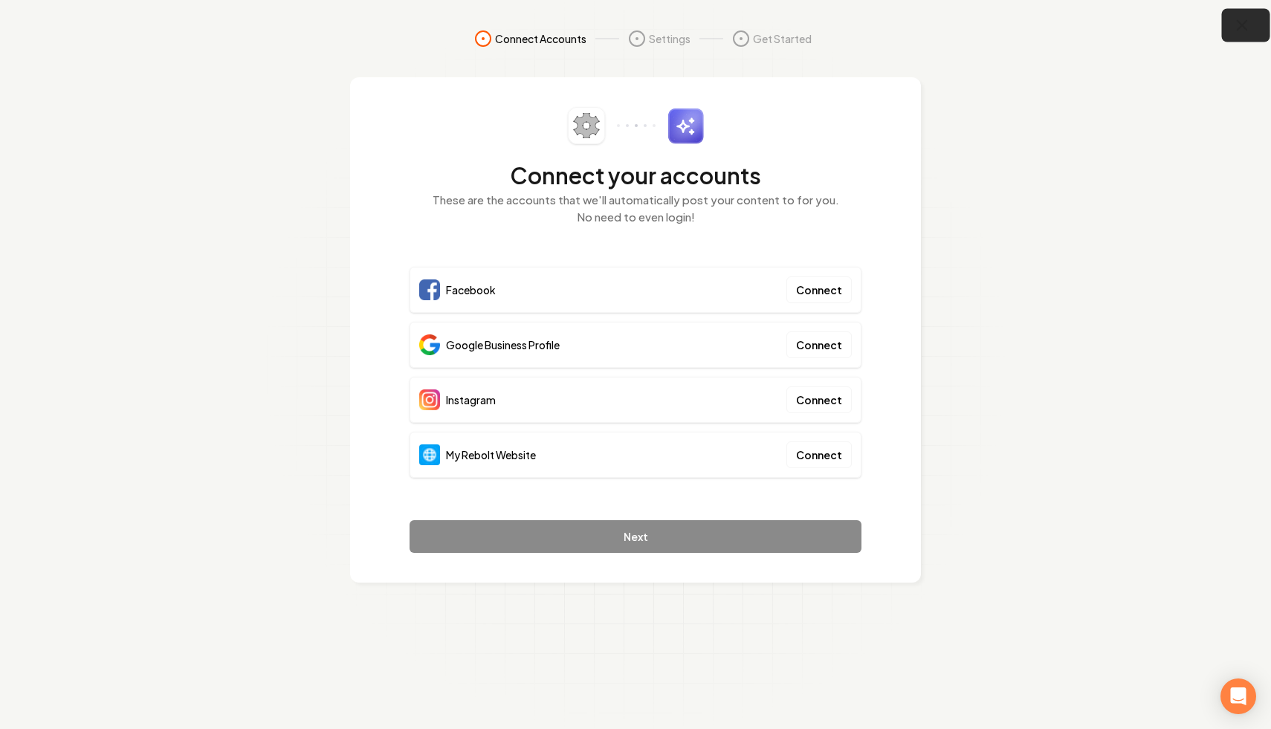
click at [1246, 22] on icon "button" at bounding box center [1243, 26] width 10 height 10
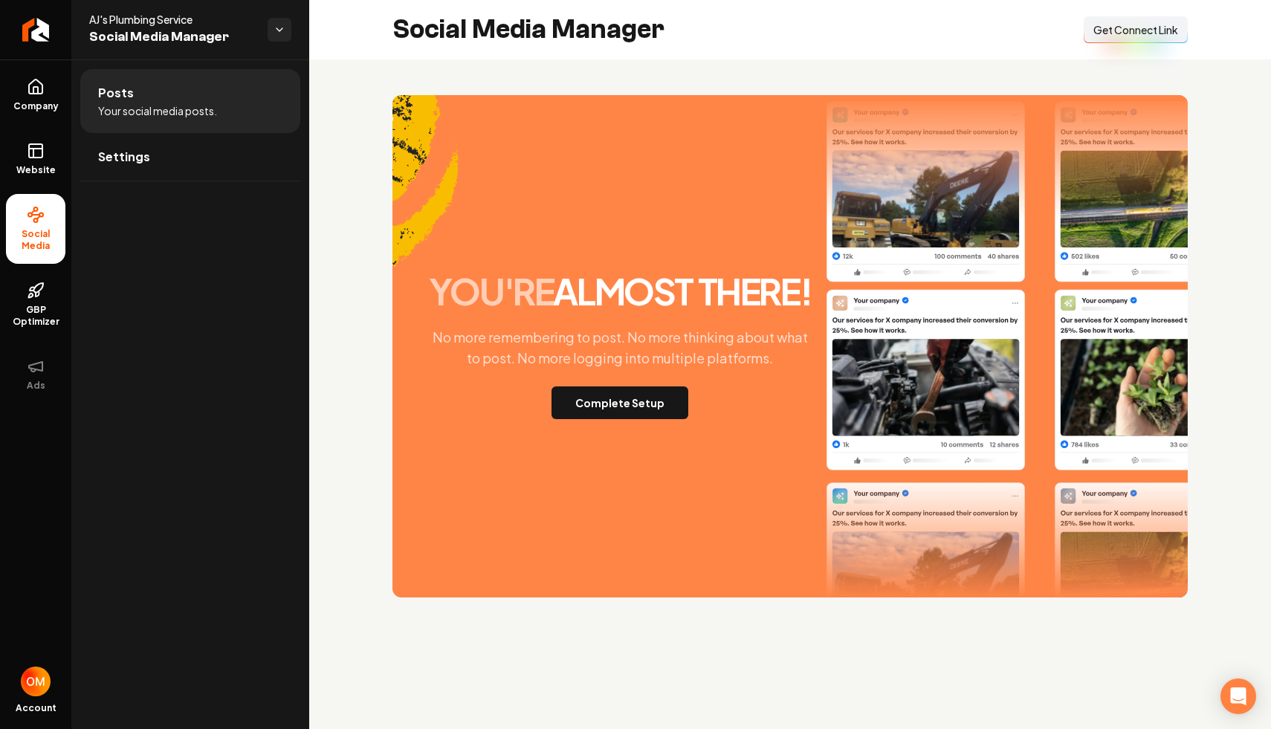
click at [1145, 30] on span "Get Connect Link" at bounding box center [1136, 29] width 85 height 15
click at [33, 103] on span "Company" at bounding box center [35, 106] width 57 height 12
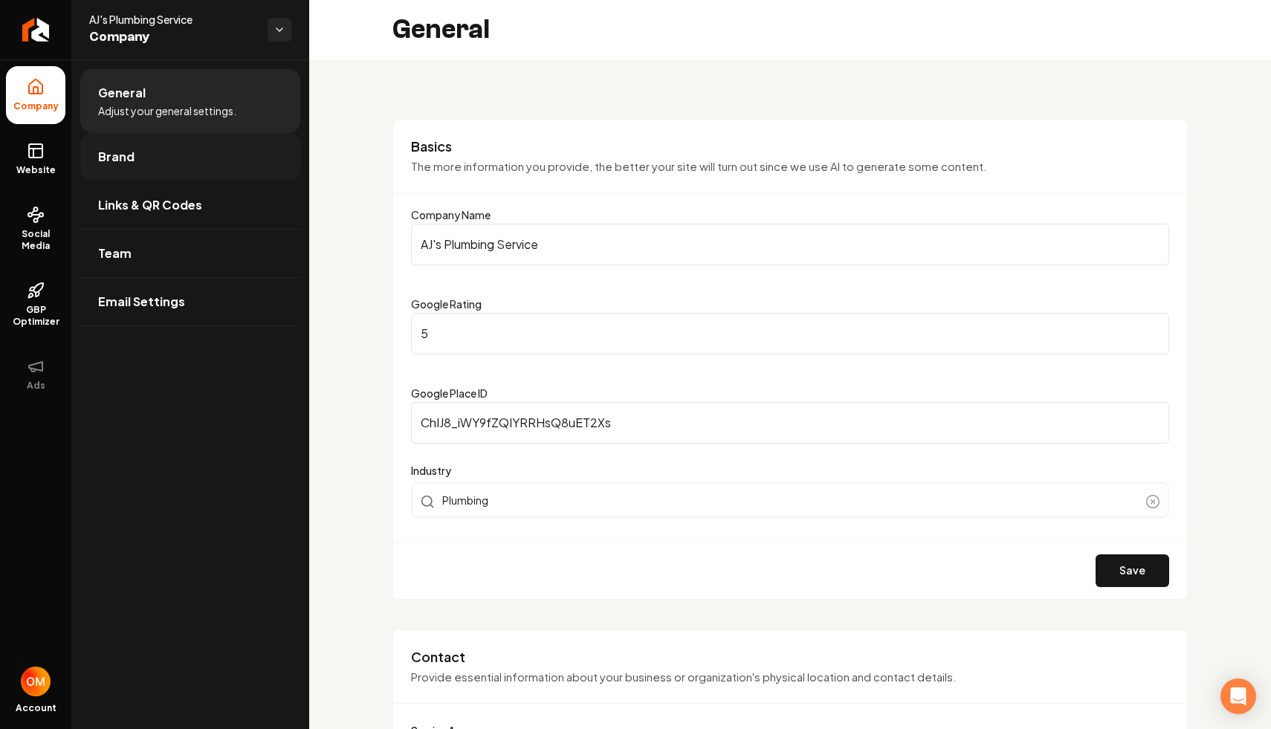
click at [154, 167] on link "Brand" at bounding box center [190, 157] width 220 height 48
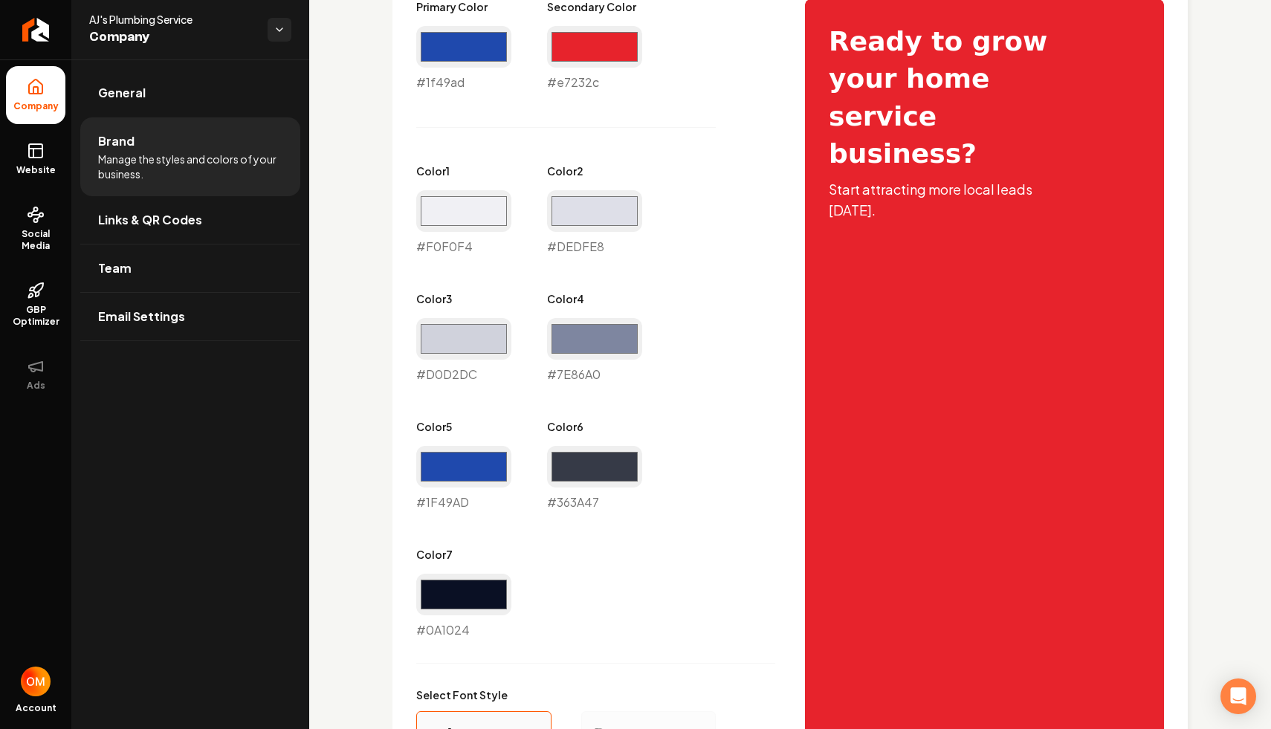
scroll to position [797, 0]
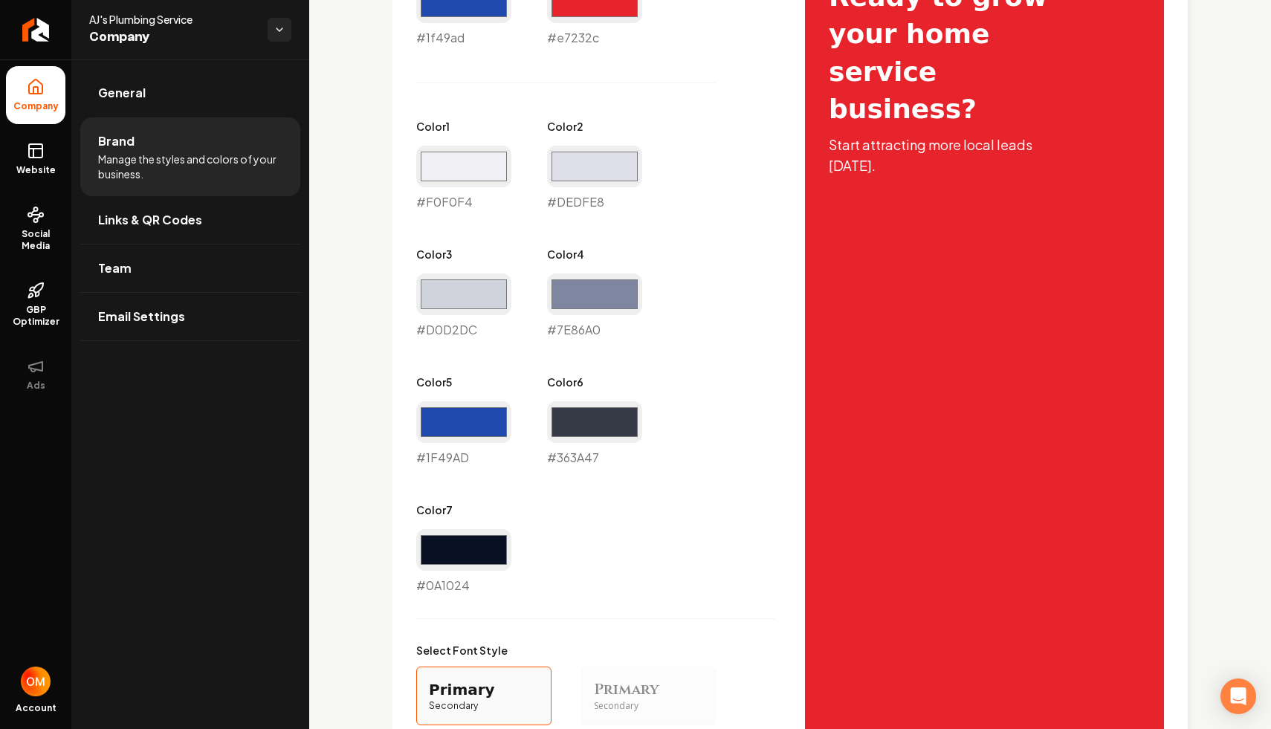
click at [213, 193] on li "Brand Manage the styles and colors of your business." at bounding box center [190, 156] width 220 height 79
click at [210, 216] on link "Links & QR Codes" at bounding box center [190, 220] width 220 height 48
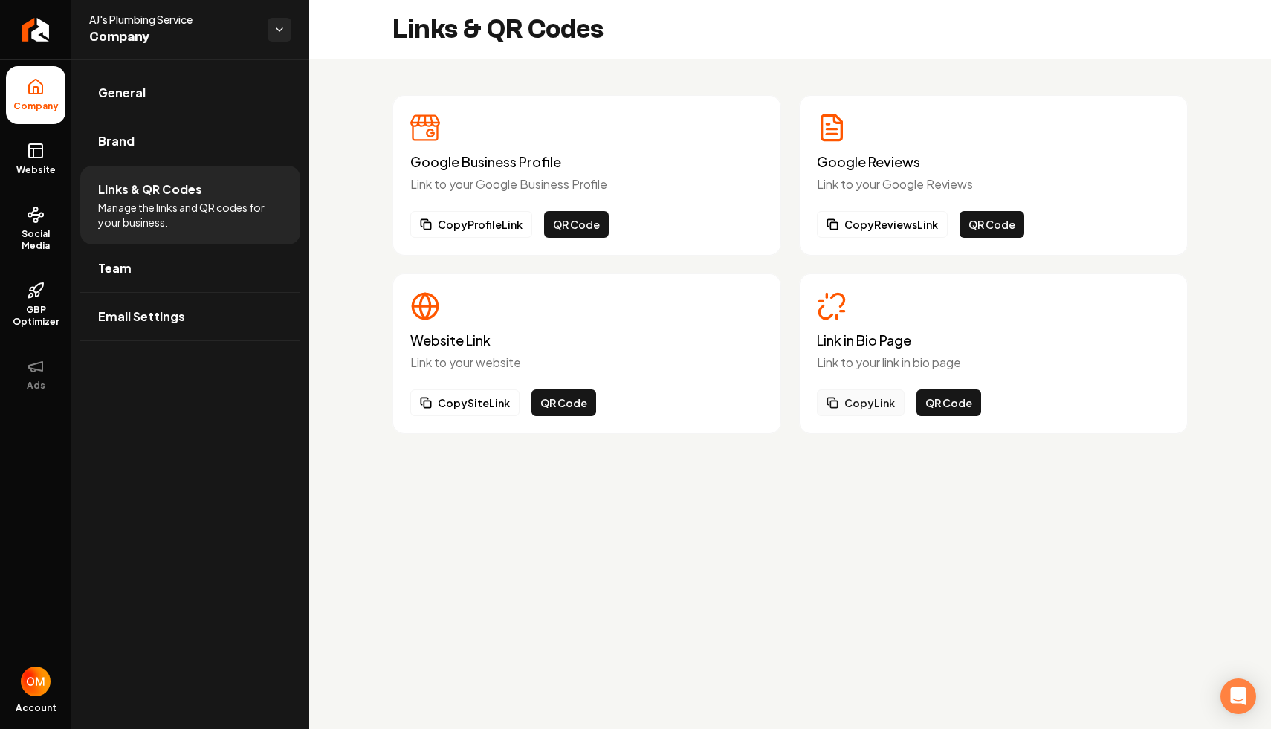
click at [859, 401] on button "Copy Link" at bounding box center [861, 403] width 88 height 27
click at [50, 143] on link "Website" at bounding box center [35, 159] width 59 height 58
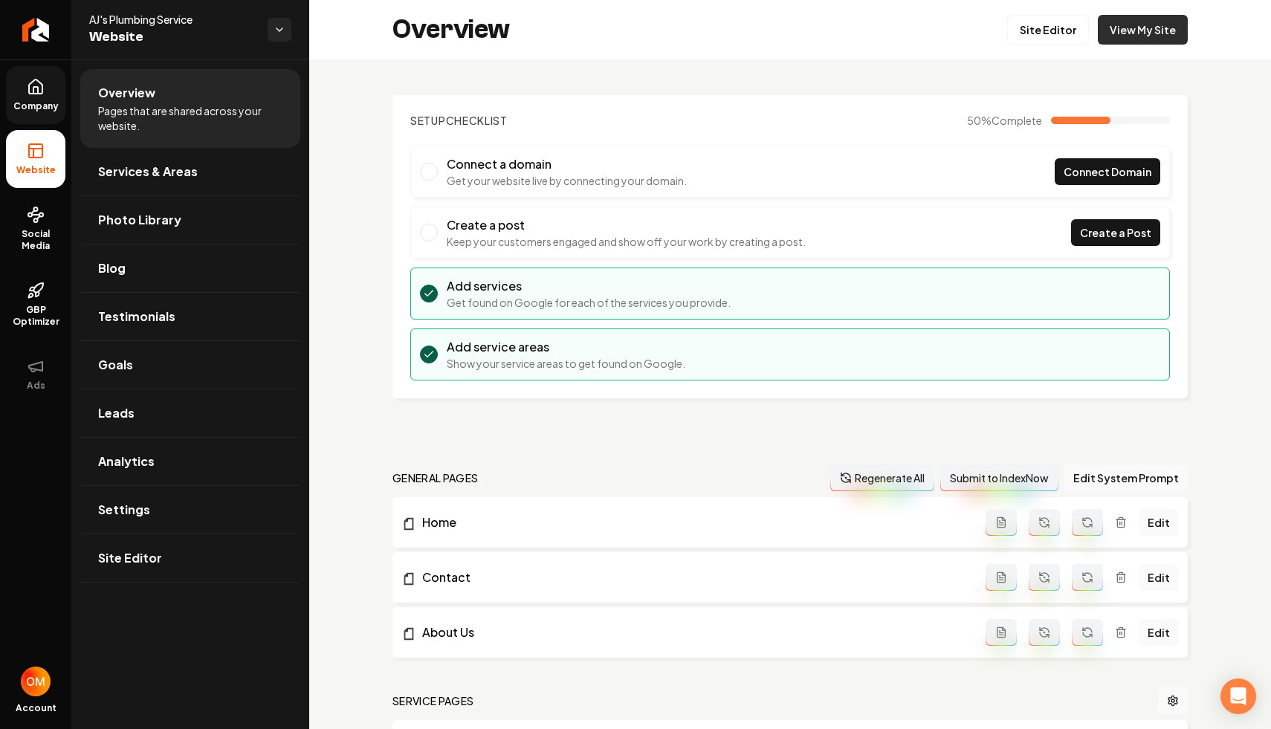
click at [1129, 43] on link "View My Site" at bounding box center [1143, 30] width 90 height 30
